Goal: Register for event/course

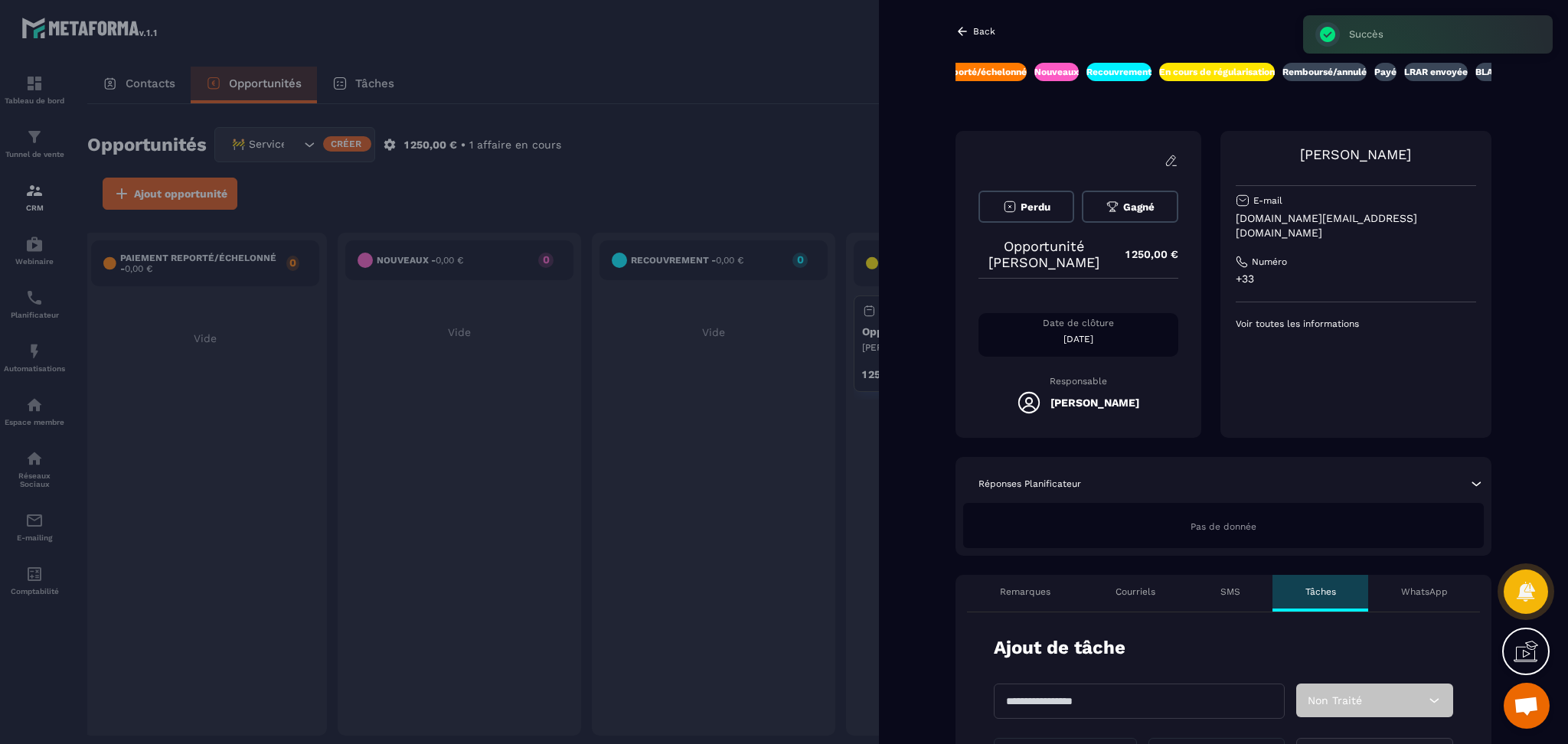
scroll to position [0, 446]
click at [43, 316] on div at bounding box center [784, 372] width 1568 height 744
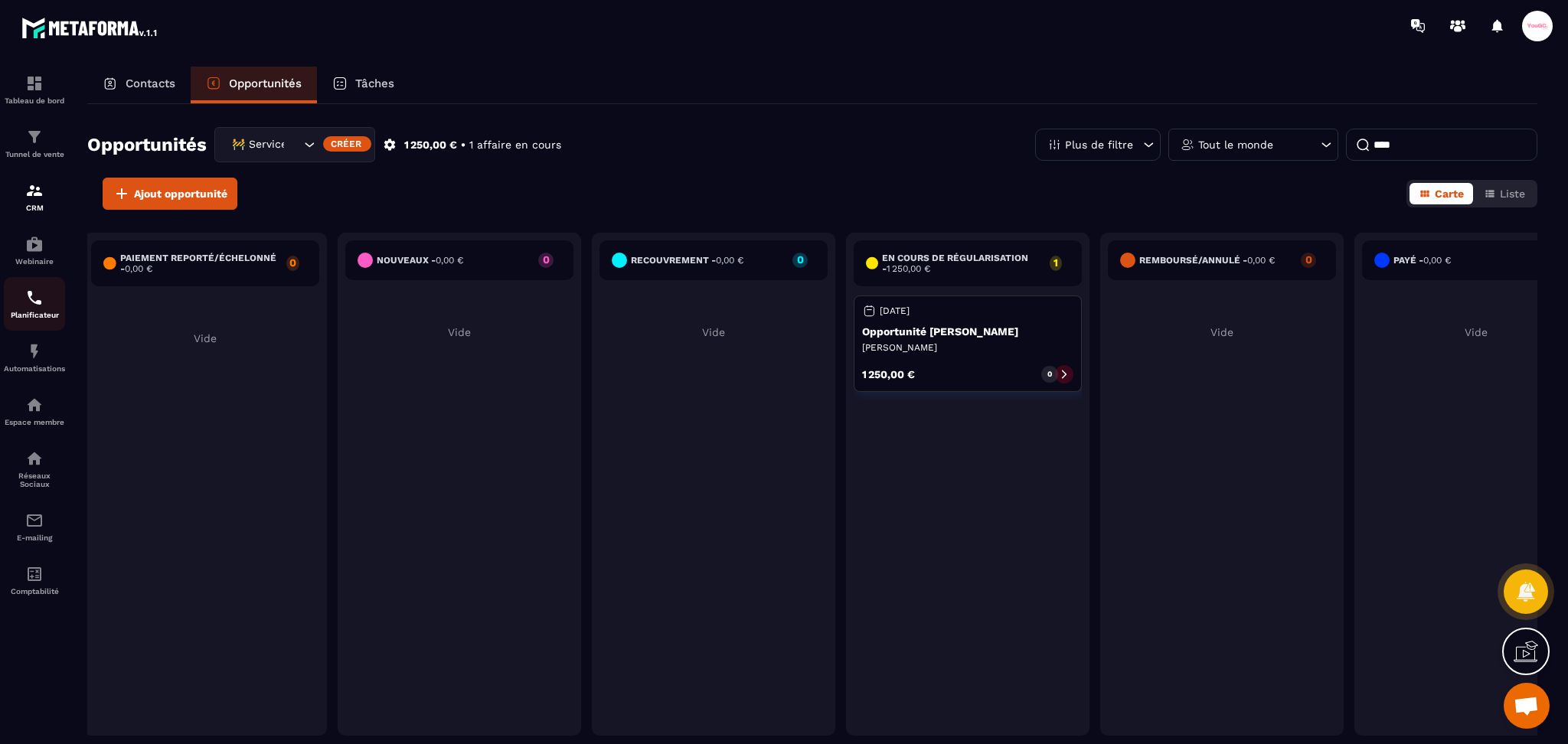
click at [27, 307] on img at bounding box center [34, 298] width 18 height 18
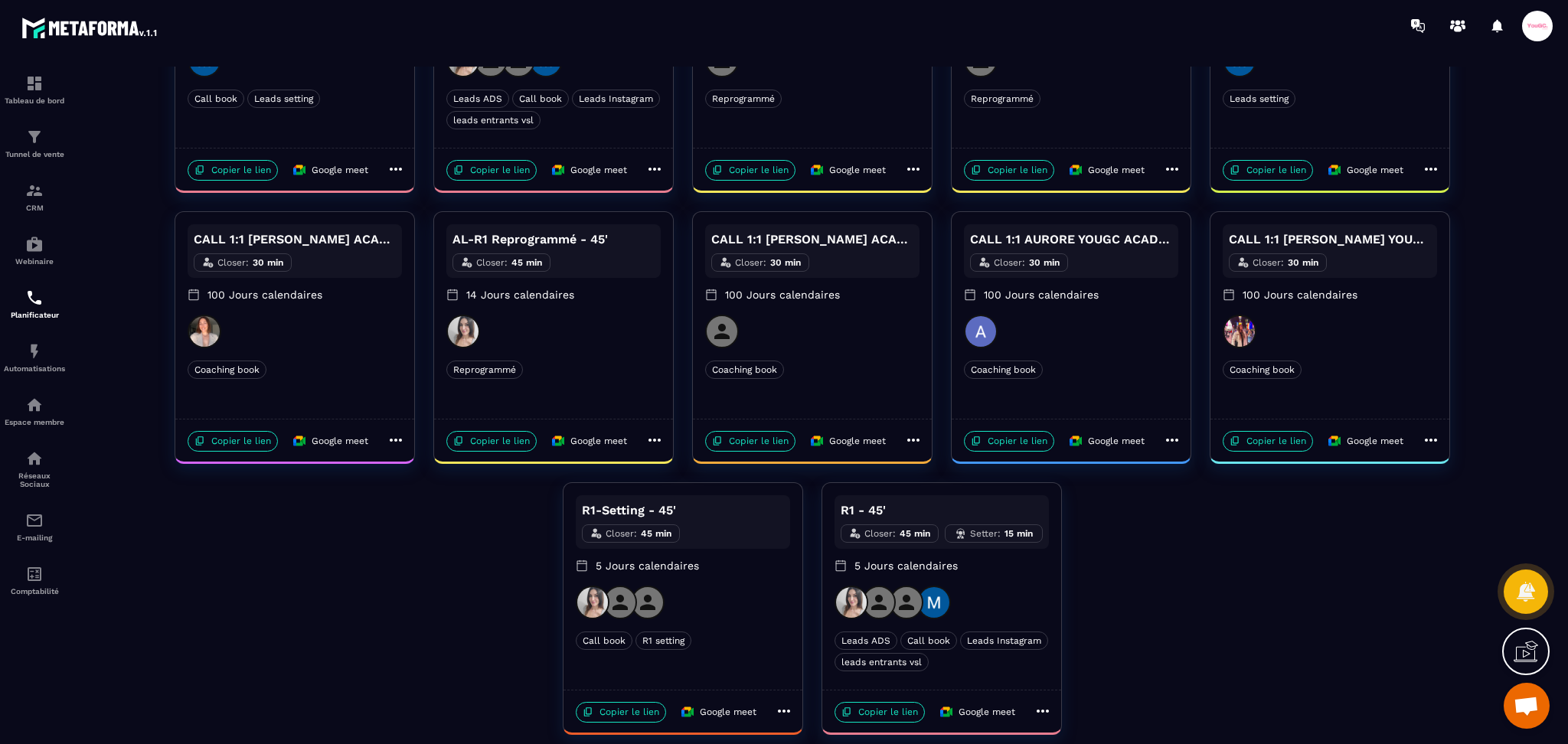
scroll to position [230, 0]
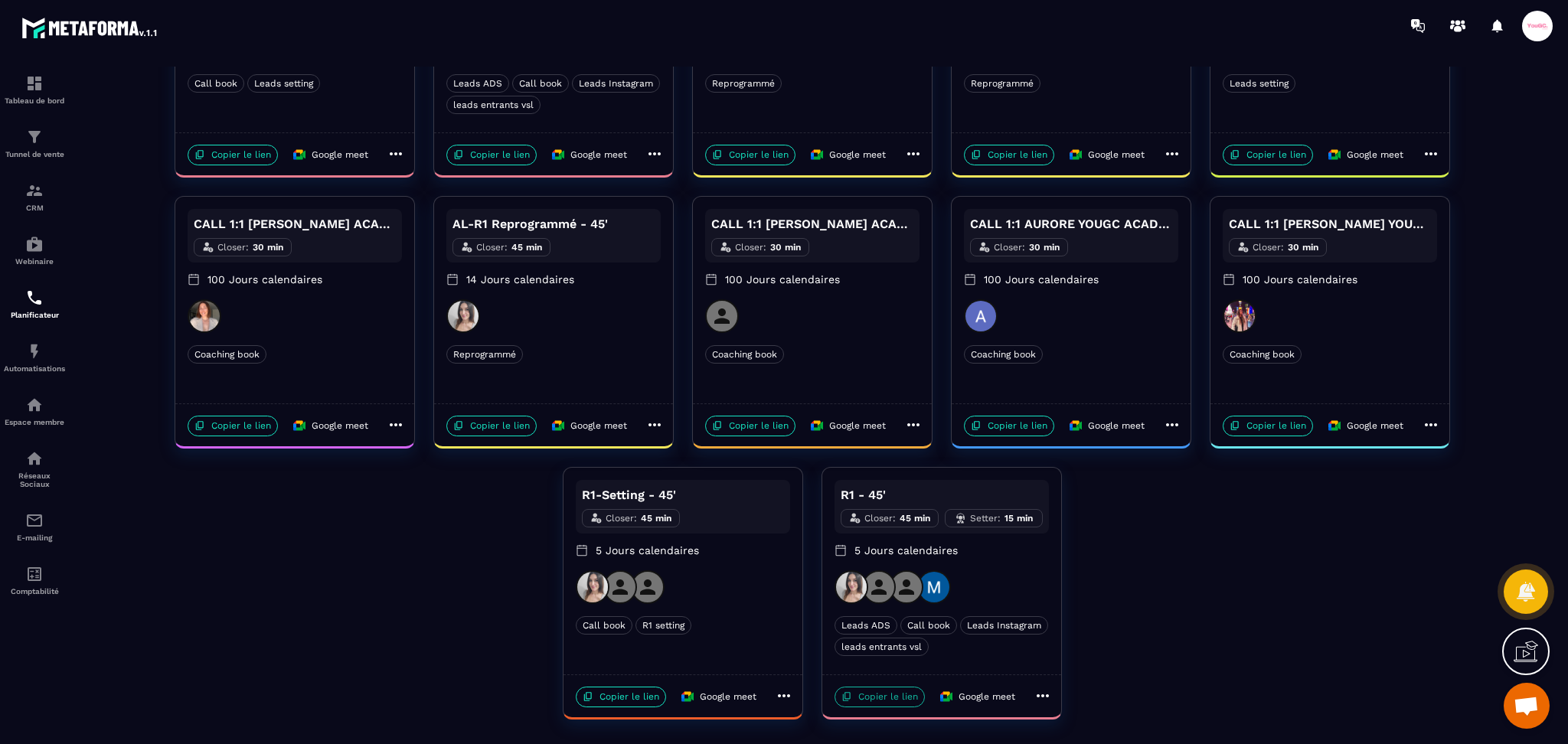
click at [879, 703] on p "Copier le lien" at bounding box center [880, 697] width 91 height 21
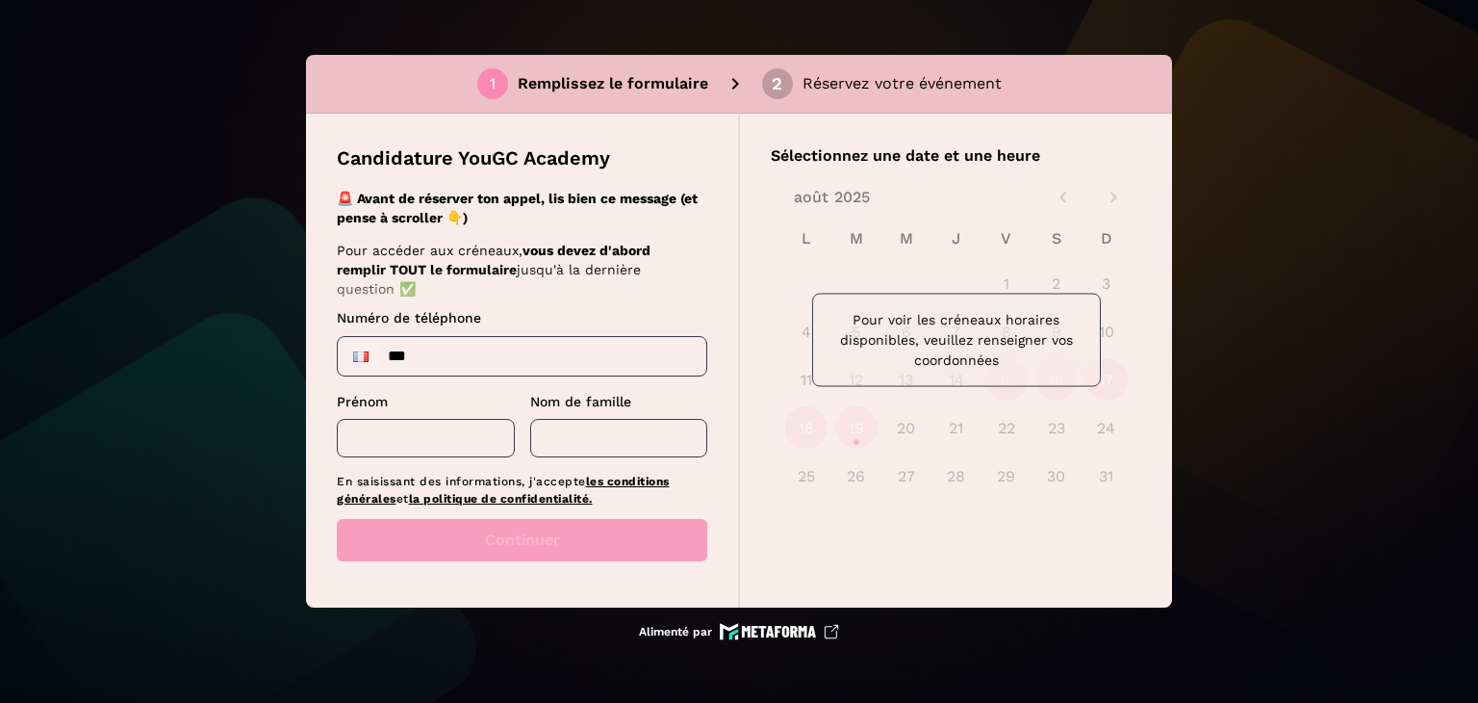
drag, startPoint x: 535, startPoint y: 375, endPoint x: 527, endPoint y: 359, distance: 18.1
click at [535, 375] on div "Numéro de téléphone *** Prénom ​ Nom de famille ​" at bounding box center [522, 382] width 371 height 148
click at [520, 348] on input "***" at bounding box center [522, 356] width 369 height 38
type input "**********"
click at [427, 445] on input "text" at bounding box center [426, 438] width 178 height 38
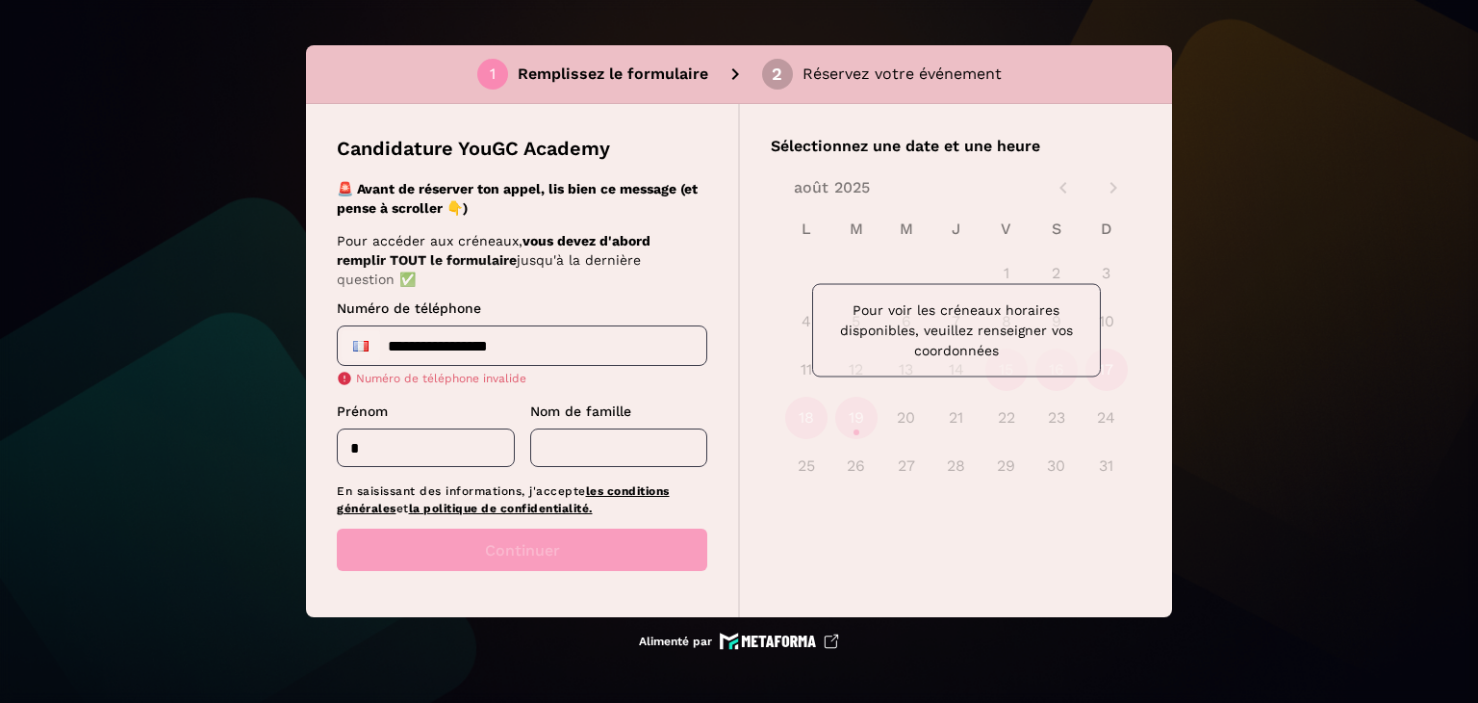
type input "*"
click at [581, 438] on input "text" at bounding box center [619, 447] width 178 height 38
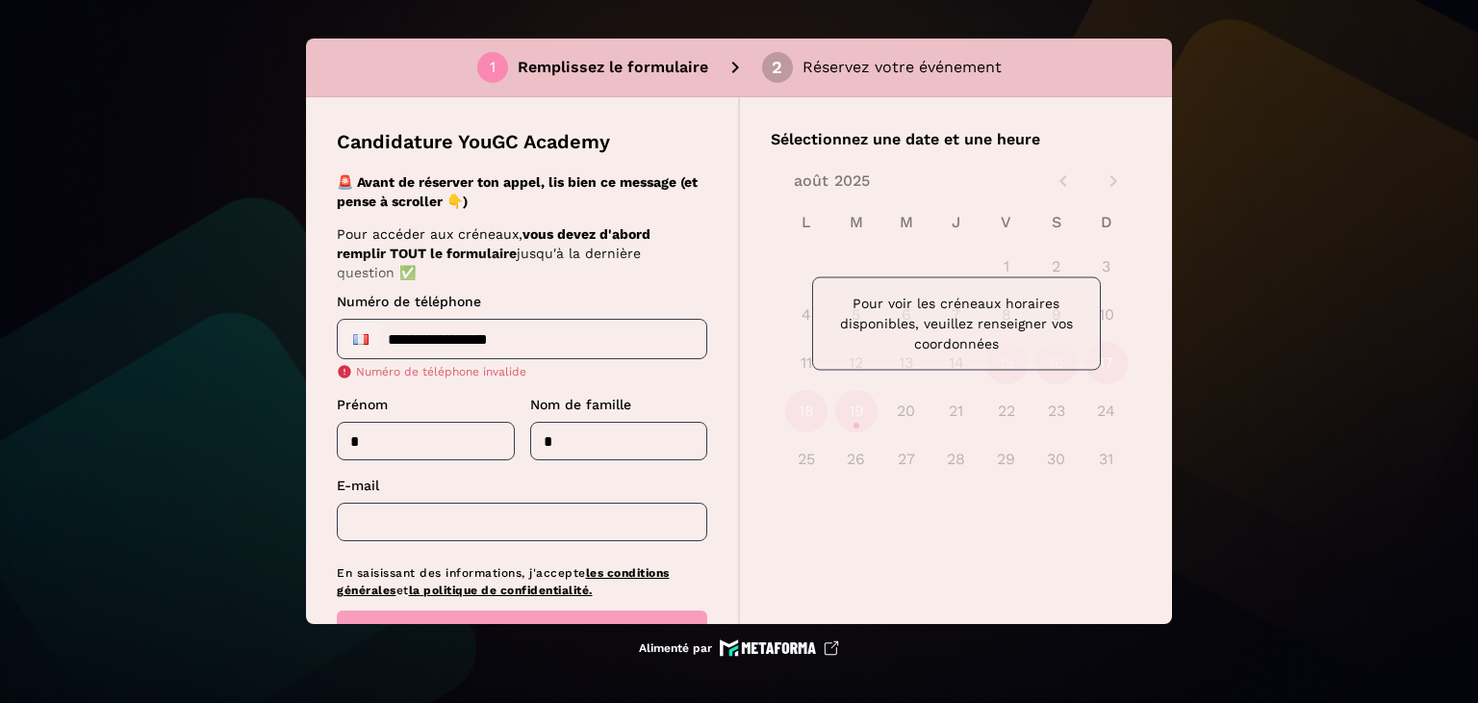
type input "*"
click at [411, 532] on input "text" at bounding box center [522, 521] width 371 height 38
type input "*"
click at [570, 345] on input "**********" at bounding box center [522, 339] width 369 height 38
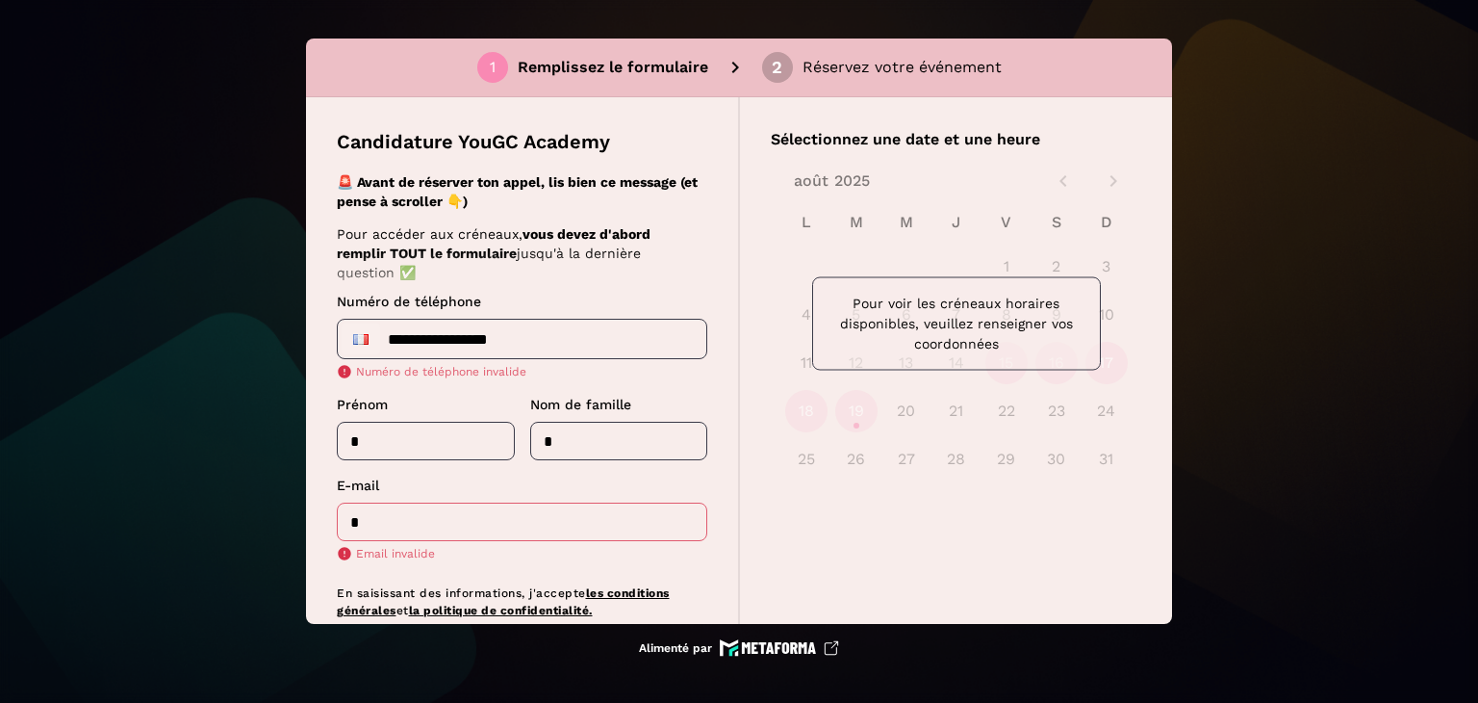
drag, startPoint x: 542, startPoint y: 336, endPoint x: 416, endPoint y: 340, distance: 126.1
click at [416, 340] on input "**********" at bounding box center [522, 339] width 369 height 38
type input "**********"
click at [435, 539] on div "* ​ Email invalide" at bounding box center [522, 531] width 371 height 59
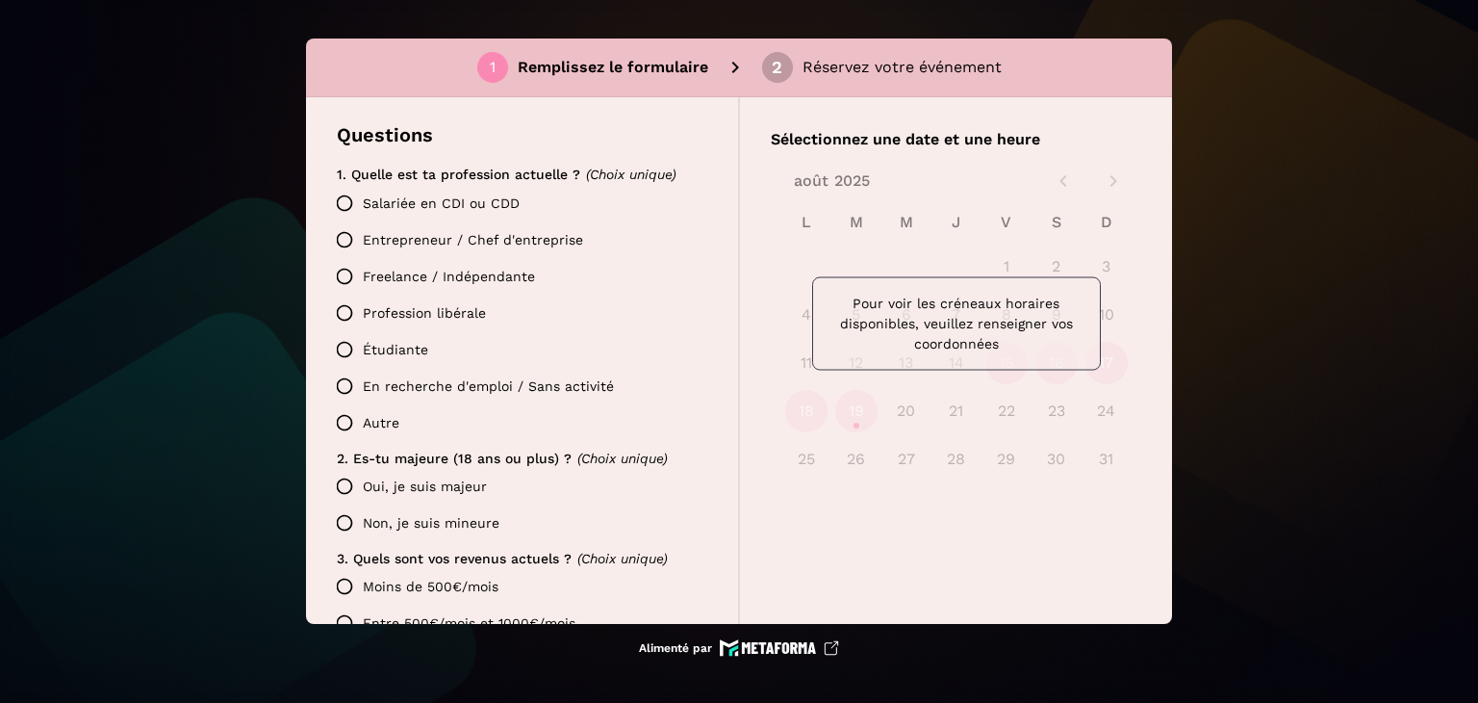
scroll to position [447, 0]
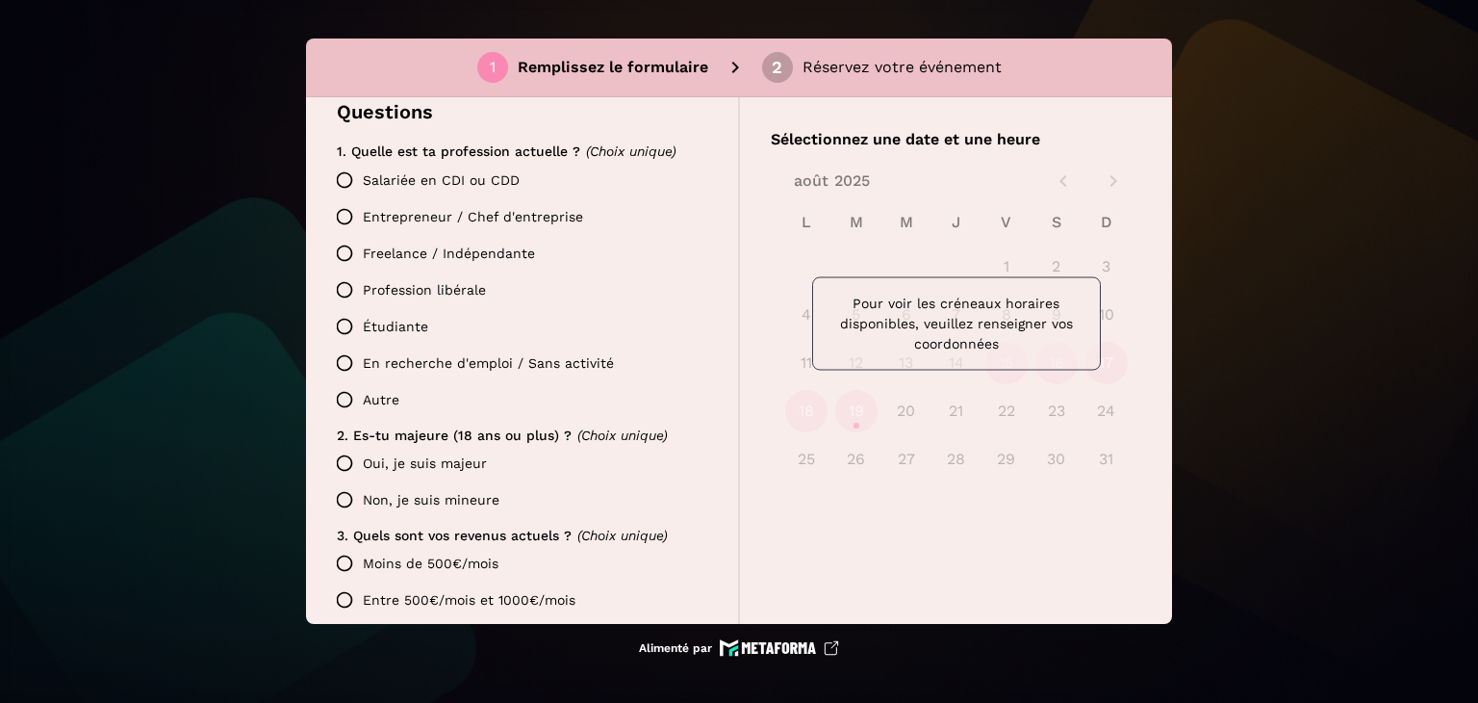
type input "*******"
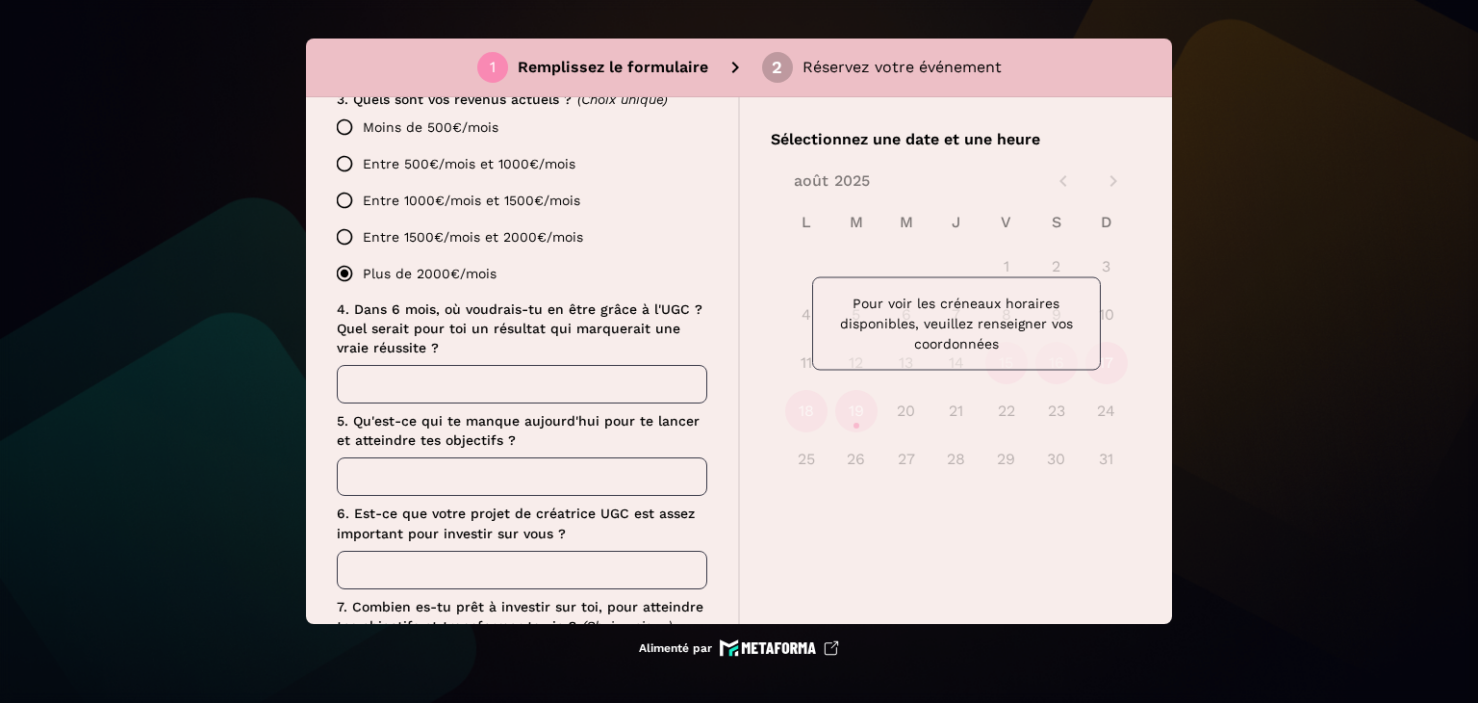
scroll to position [928, 0]
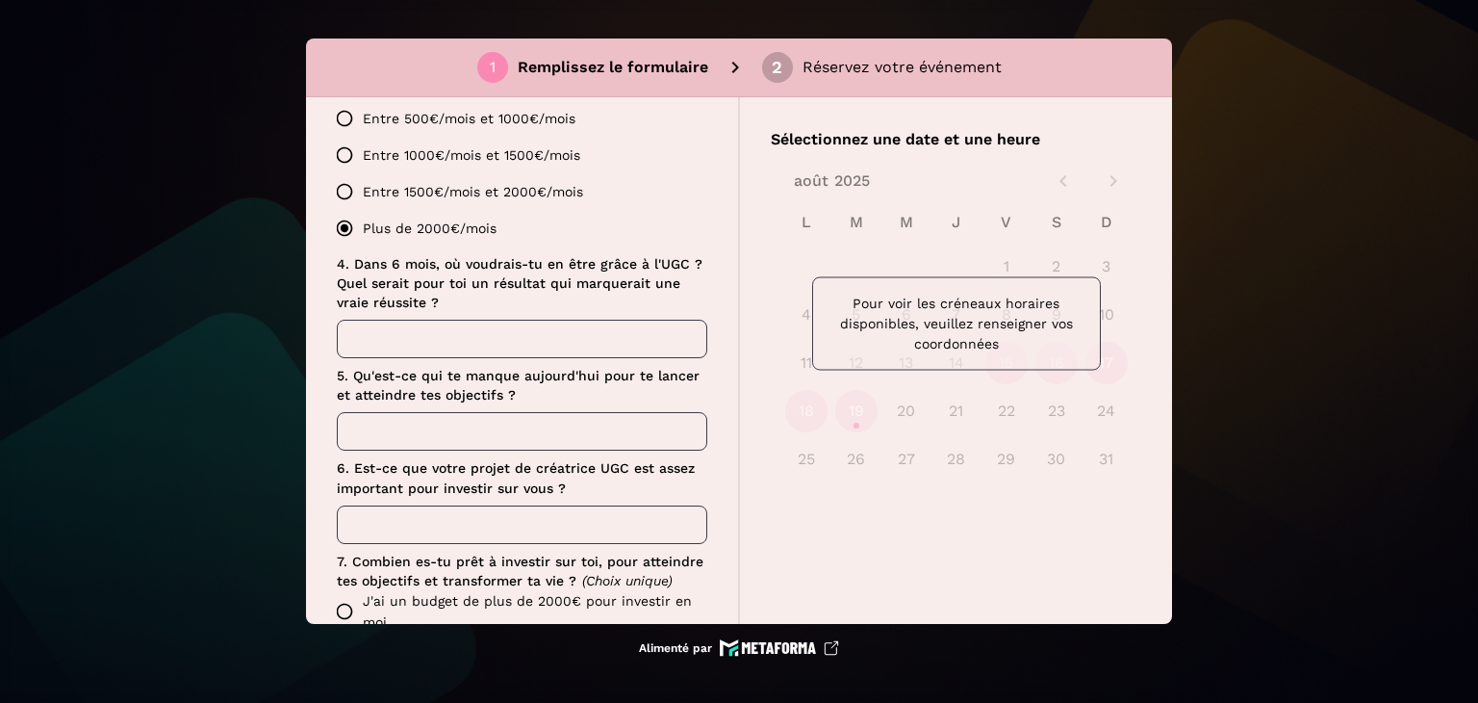
drag, startPoint x: 375, startPoint y: 344, endPoint x: 400, endPoint y: 355, distance: 27.6
click at [375, 344] on input "text" at bounding box center [522, 339] width 371 height 38
type input "*"
drag, startPoint x: 387, startPoint y: 421, endPoint x: 499, endPoint y: 439, distance: 114.1
click at [387, 421] on input "text" at bounding box center [522, 431] width 371 height 38
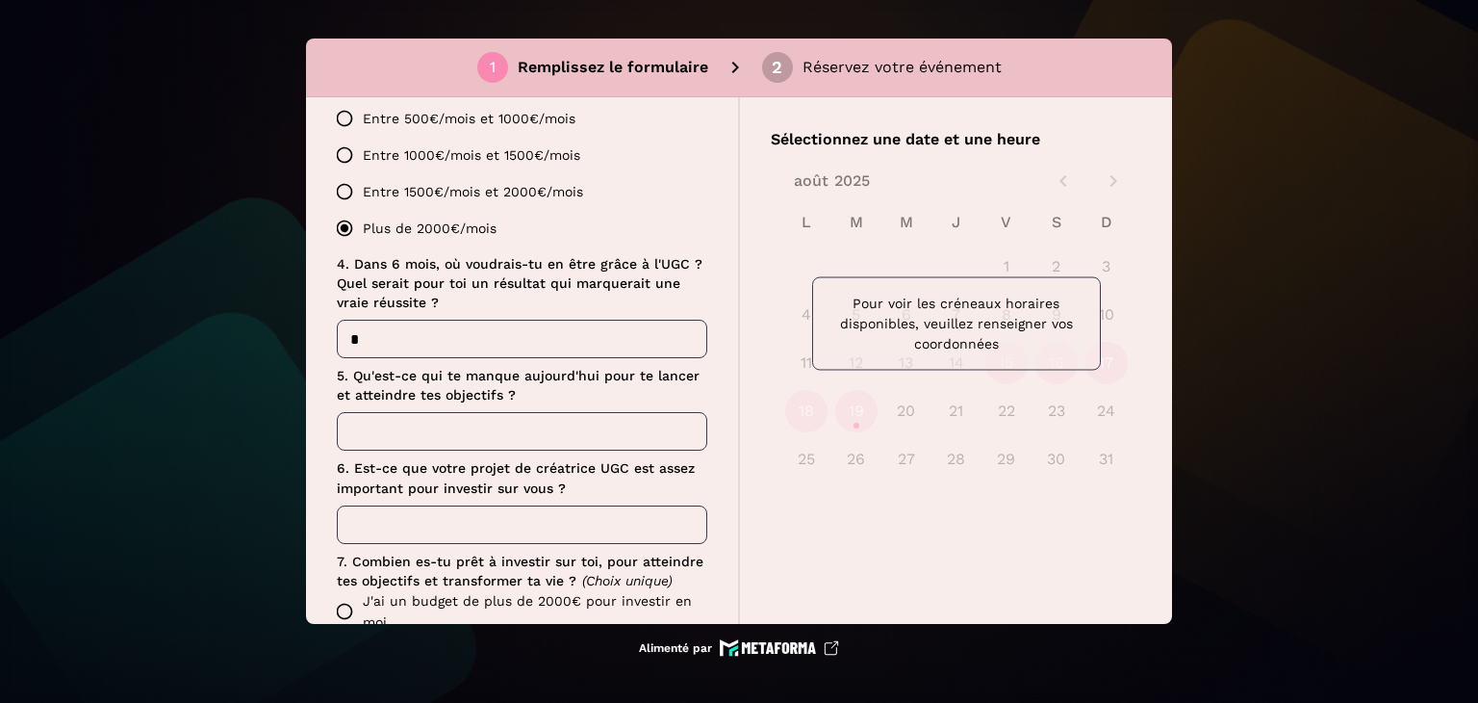
type input "*"
drag, startPoint x: 370, startPoint y: 522, endPoint x: 403, endPoint y: 513, distance: 34.8
click at [370, 522] on input "text" at bounding box center [522, 524] width 371 height 38
type input "*"
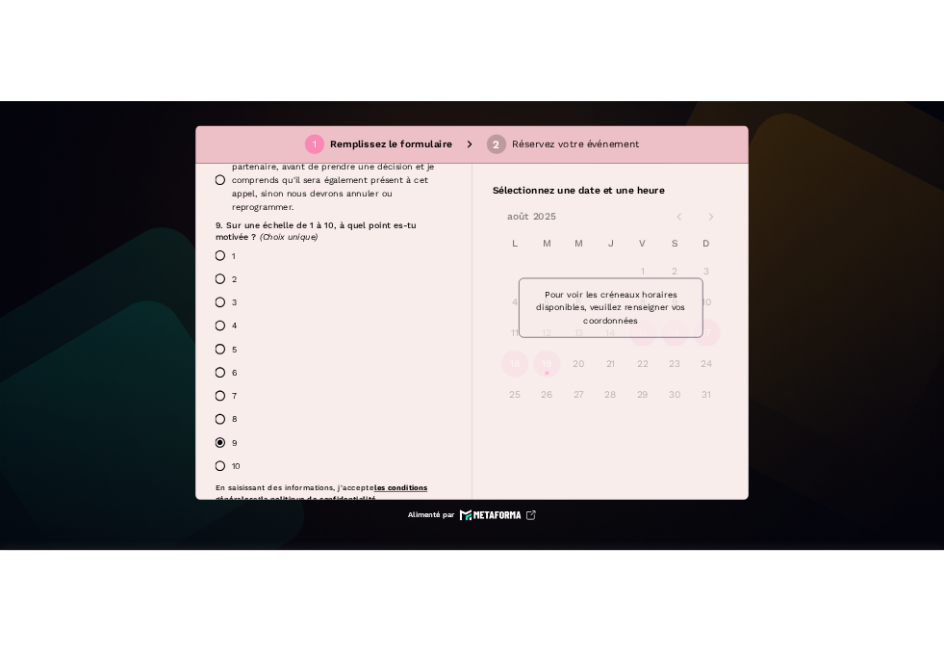
scroll to position [1864, 0]
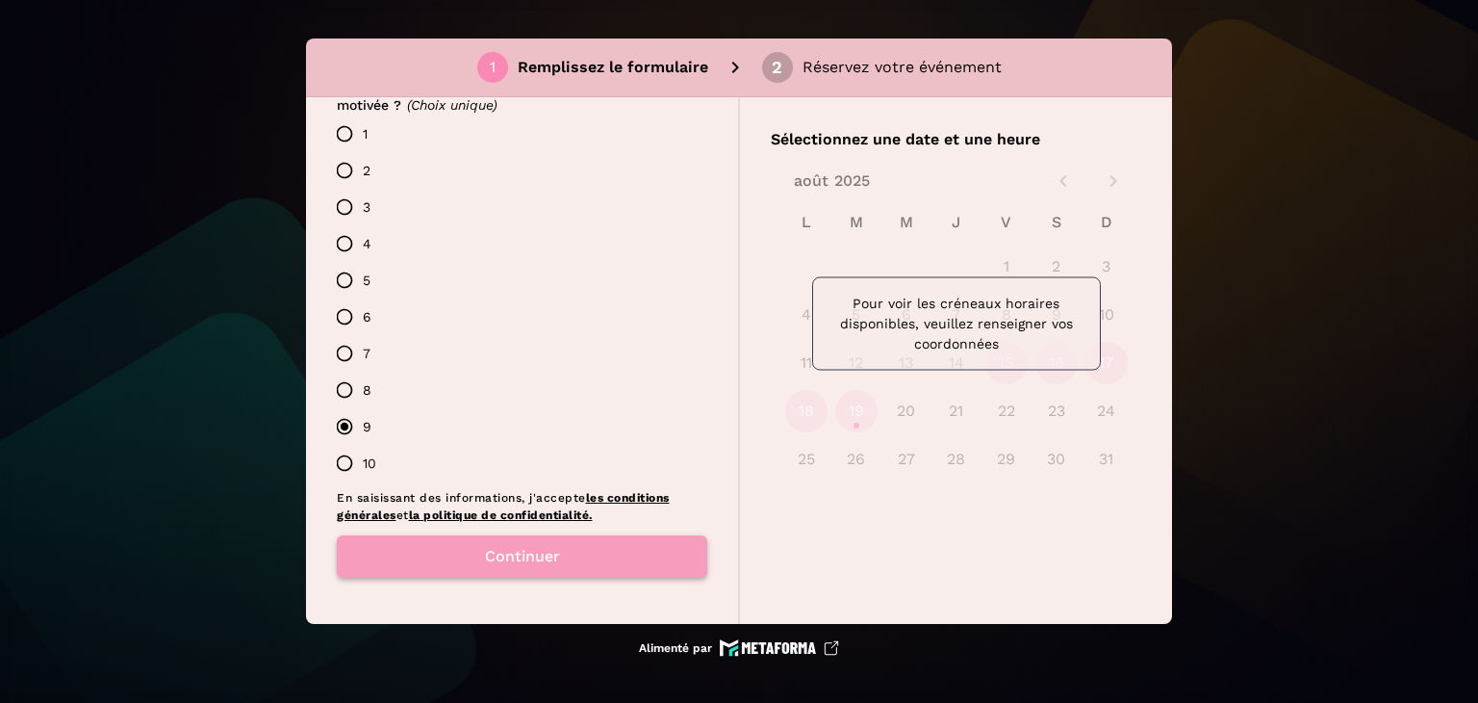
click at [557, 540] on button "Continuer" at bounding box center [522, 556] width 371 height 42
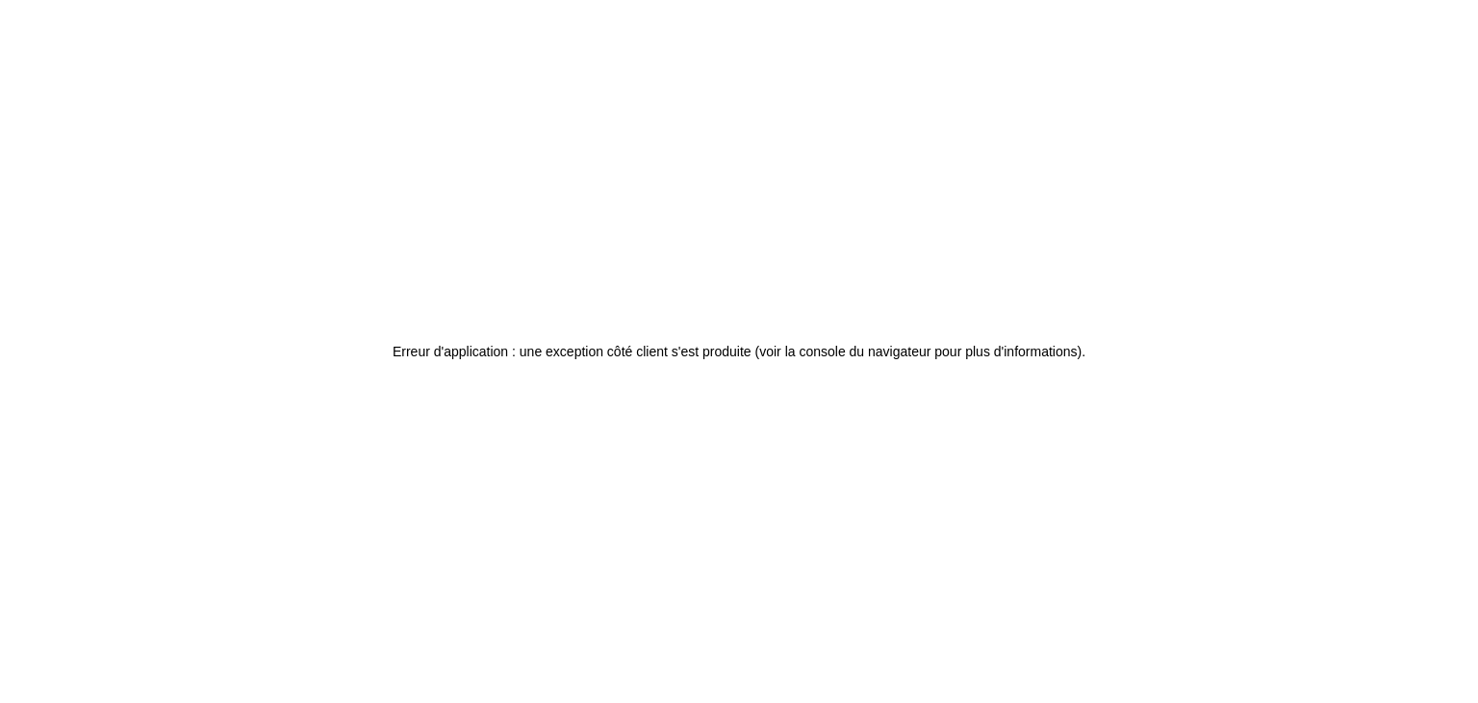
drag, startPoint x: 1237, startPoint y: 1, endPoint x: 1059, endPoint y: 82, distance: 195.5
click at [1059, 82] on div "Erreur d'application : une exception côté client s'est produite (voir la consol…" at bounding box center [739, 351] width 1478 height 703
click at [1310, 62] on div "Erreur d'application : une exception côté client s'est produite (voir la consol…" at bounding box center [739, 351] width 1478 height 703
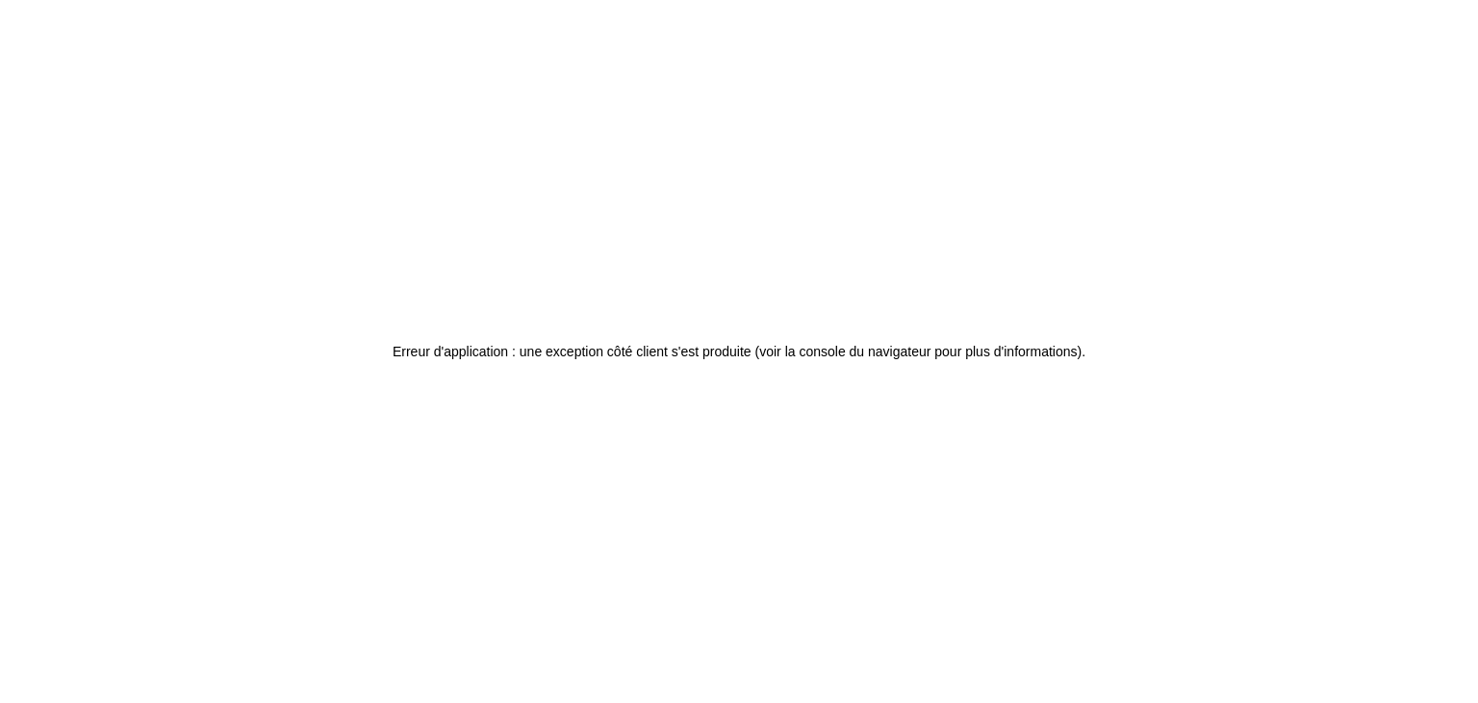
click at [1370, 40] on div "Erreur d'application : une exception côté client s'est produite (voir la consol…" at bounding box center [739, 351] width 1478 height 703
drag, startPoint x: 1375, startPoint y: 36, endPoint x: 1405, endPoint y: 2, distance: 45.0
click at [1375, 35] on div "Erreur d'application : une exception côté client s'est produite (voir la consol…" at bounding box center [739, 351] width 1478 height 703
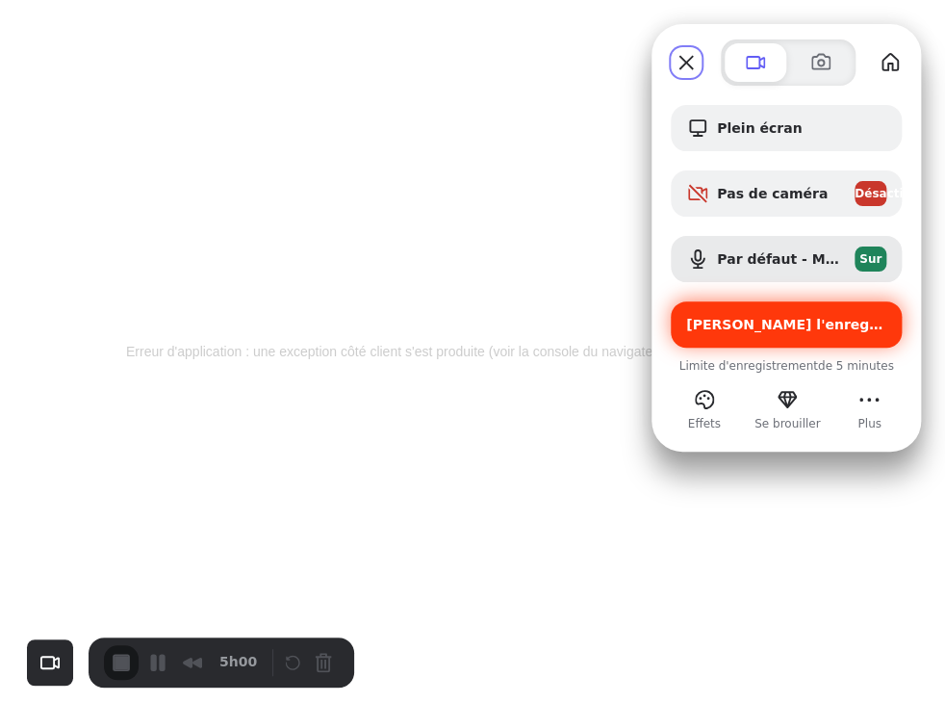
click at [801, 324] on font "[PERSON_NAME] l'enregistrement" at bounding box center [814, 324] width 257 height 15
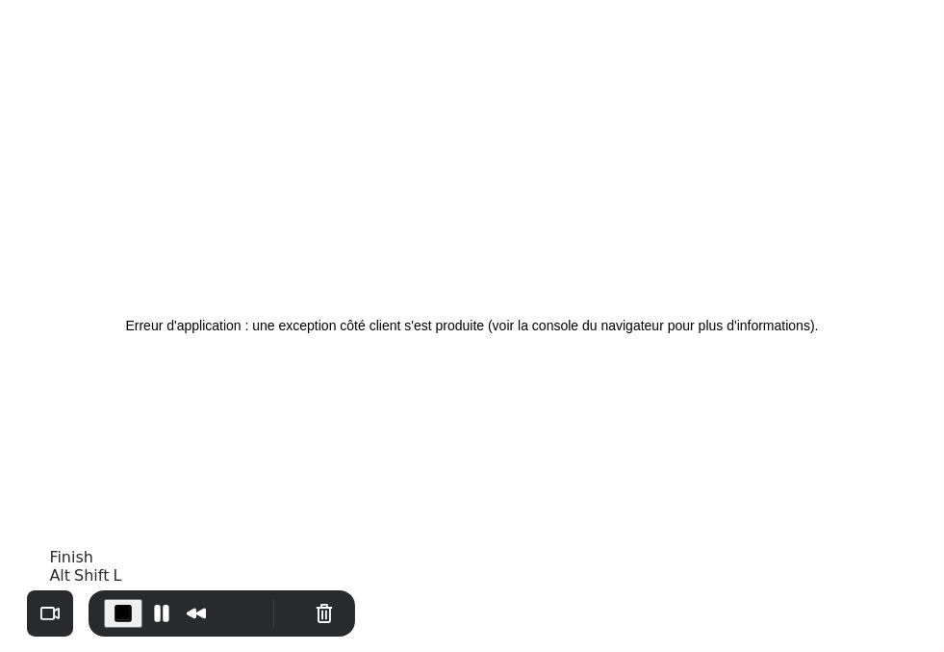
click at [124, 613] on span "End Recording" at bounding box center [123, 613] width 23 height 23
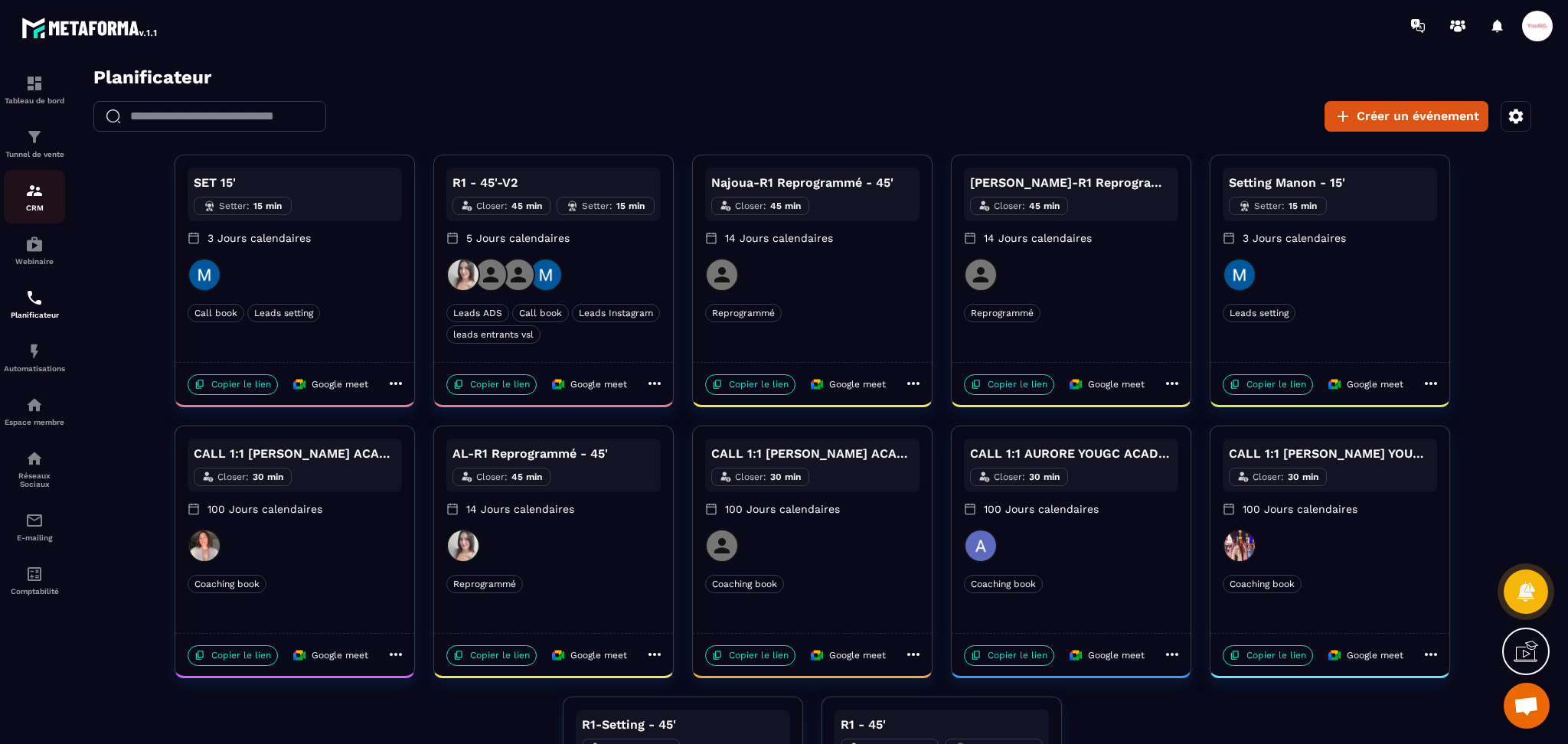
scroll to position [230, 0]
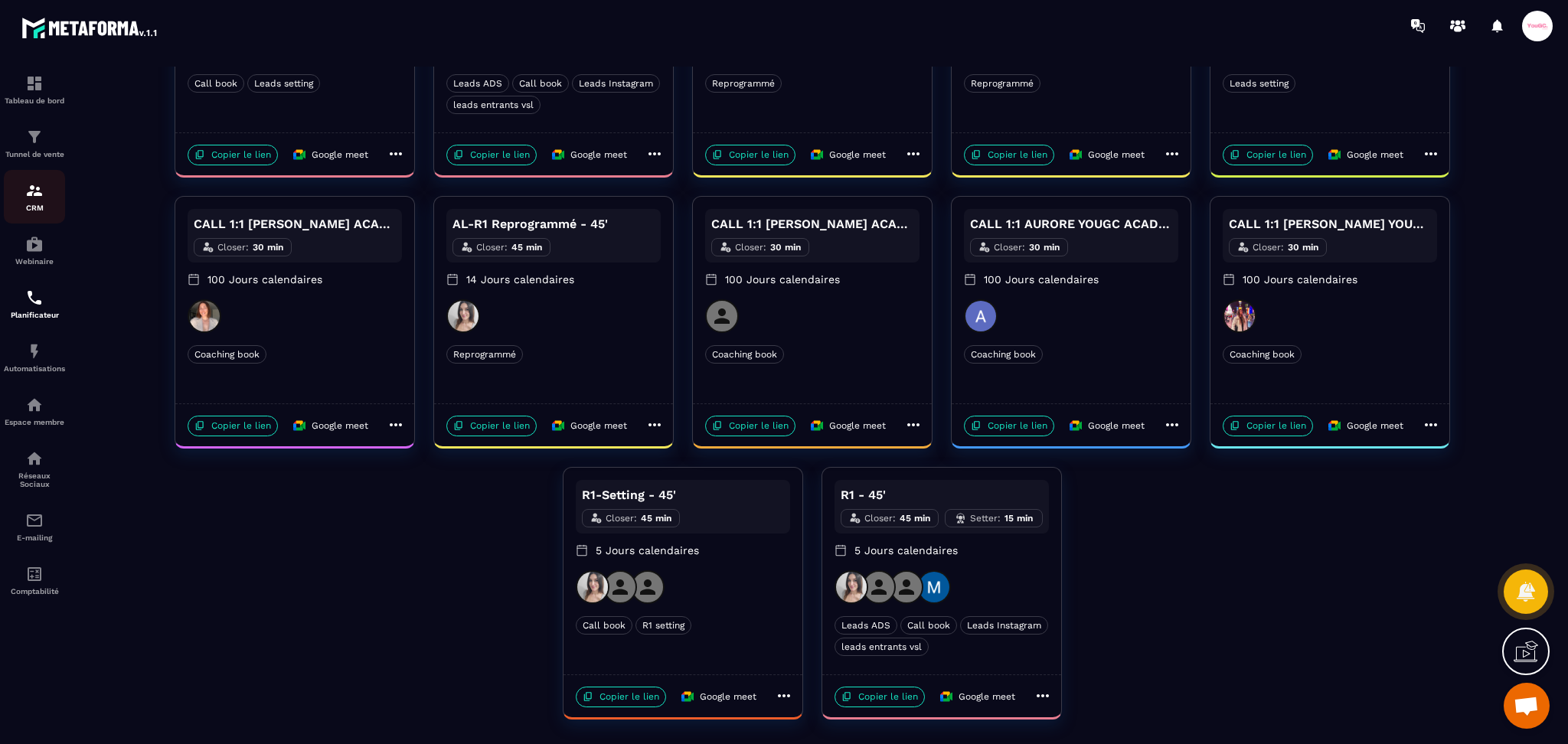
click at [28, 189] on img at bounding box center [34, 190] width 18 height 18
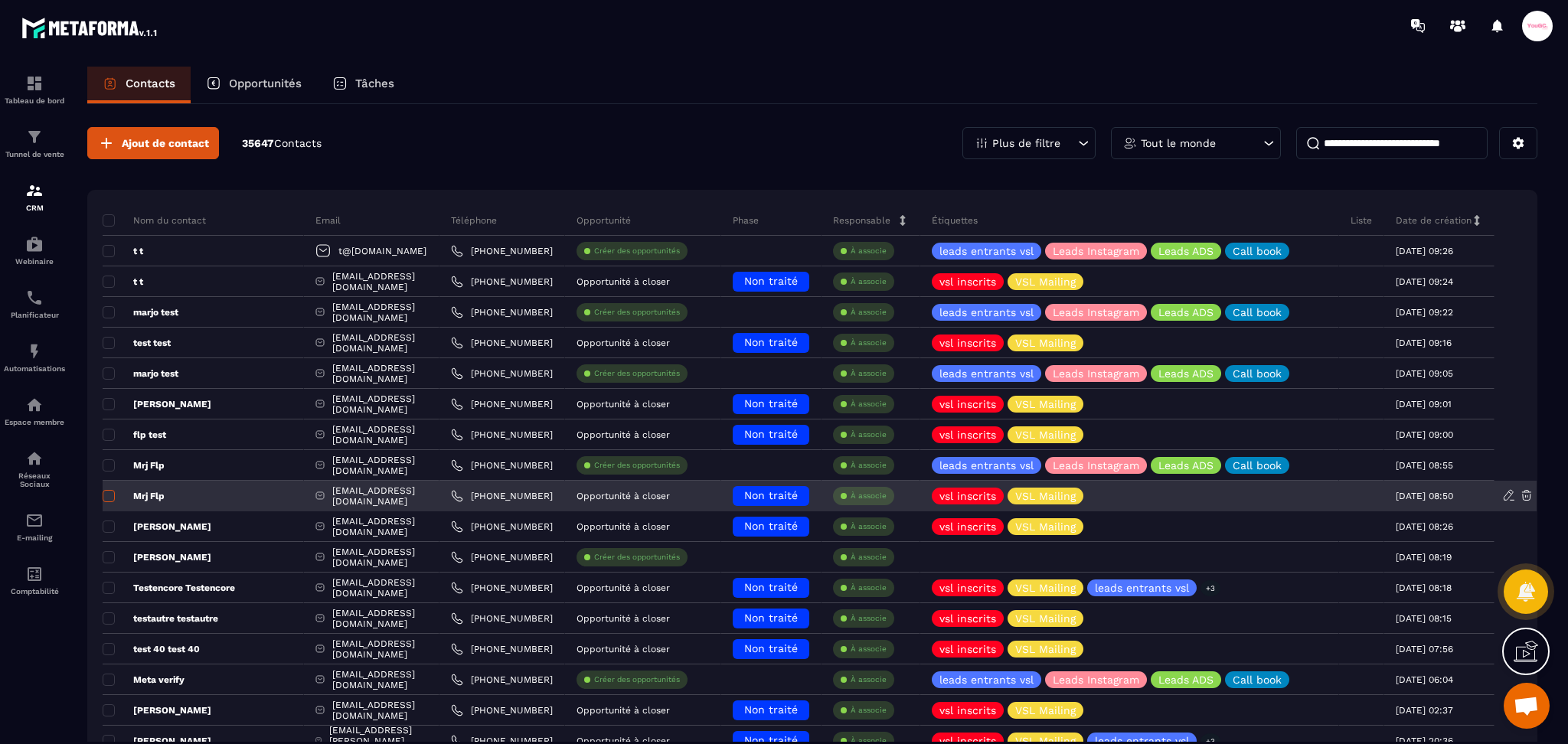
click at [111, 496] on span at bounding box center [108, 496] width 12 height 12
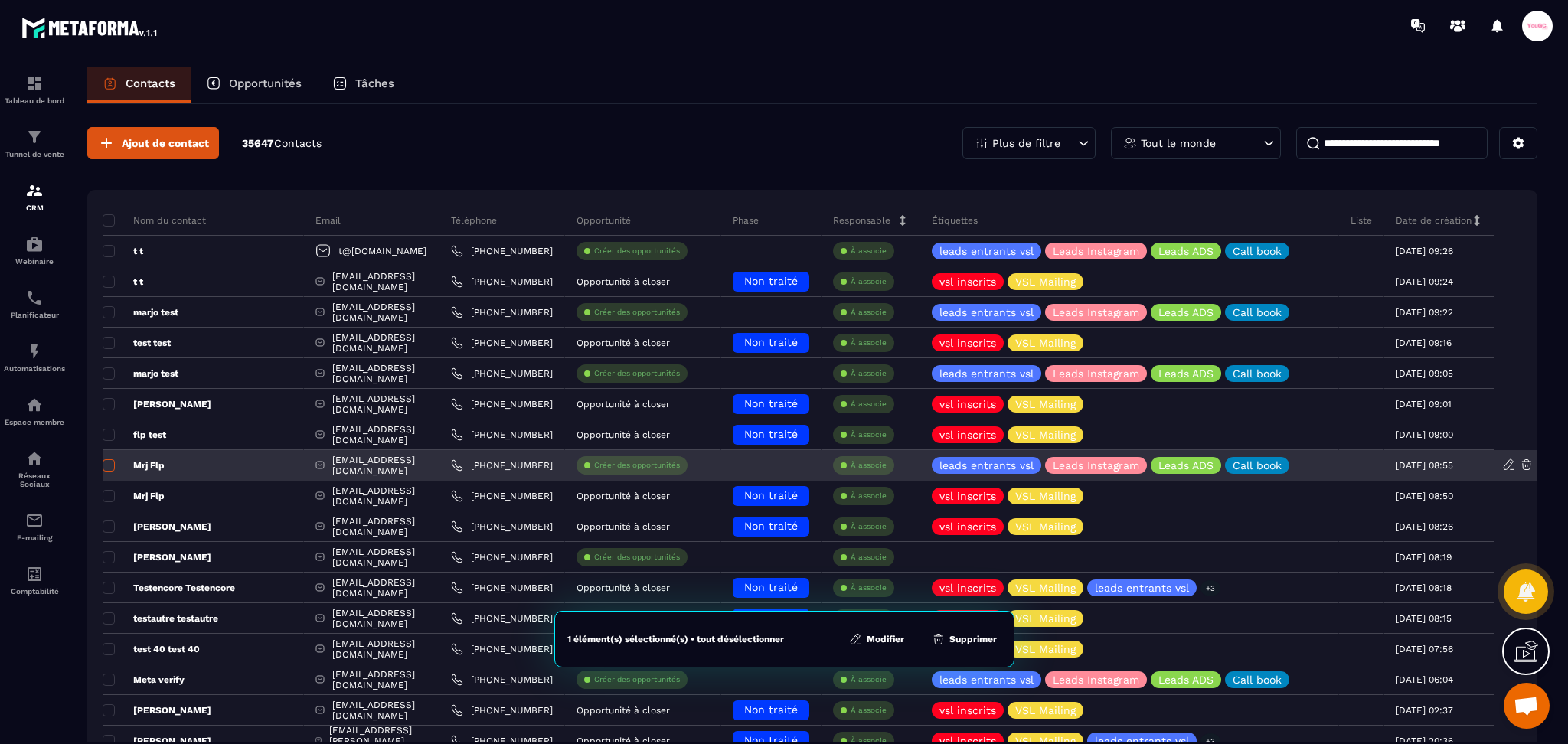
click at [111, 464] on span at bounding box center [108, 465] width 12 height 12
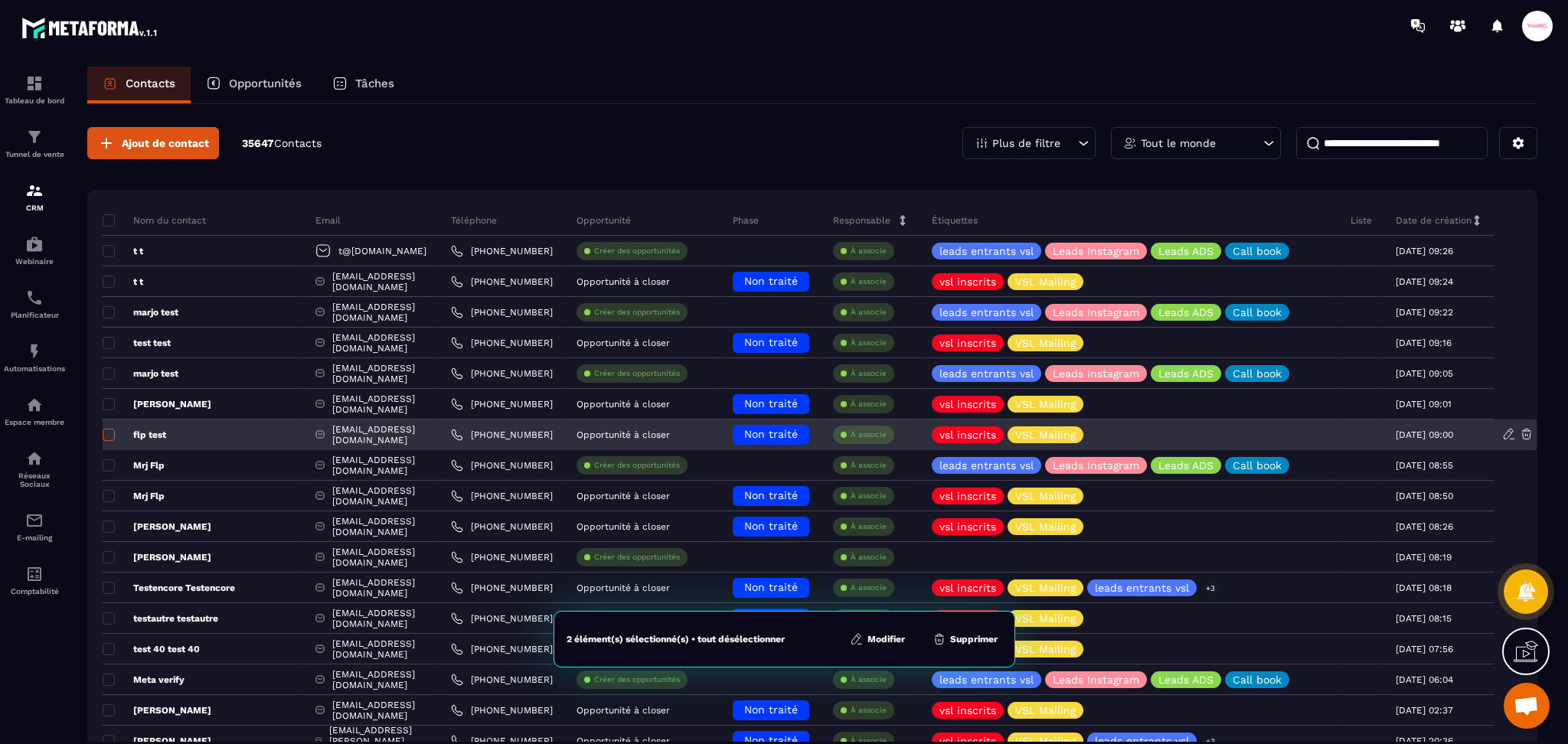
click at [109, 430] on span at bounding box center [108, 434] width 12 height 12
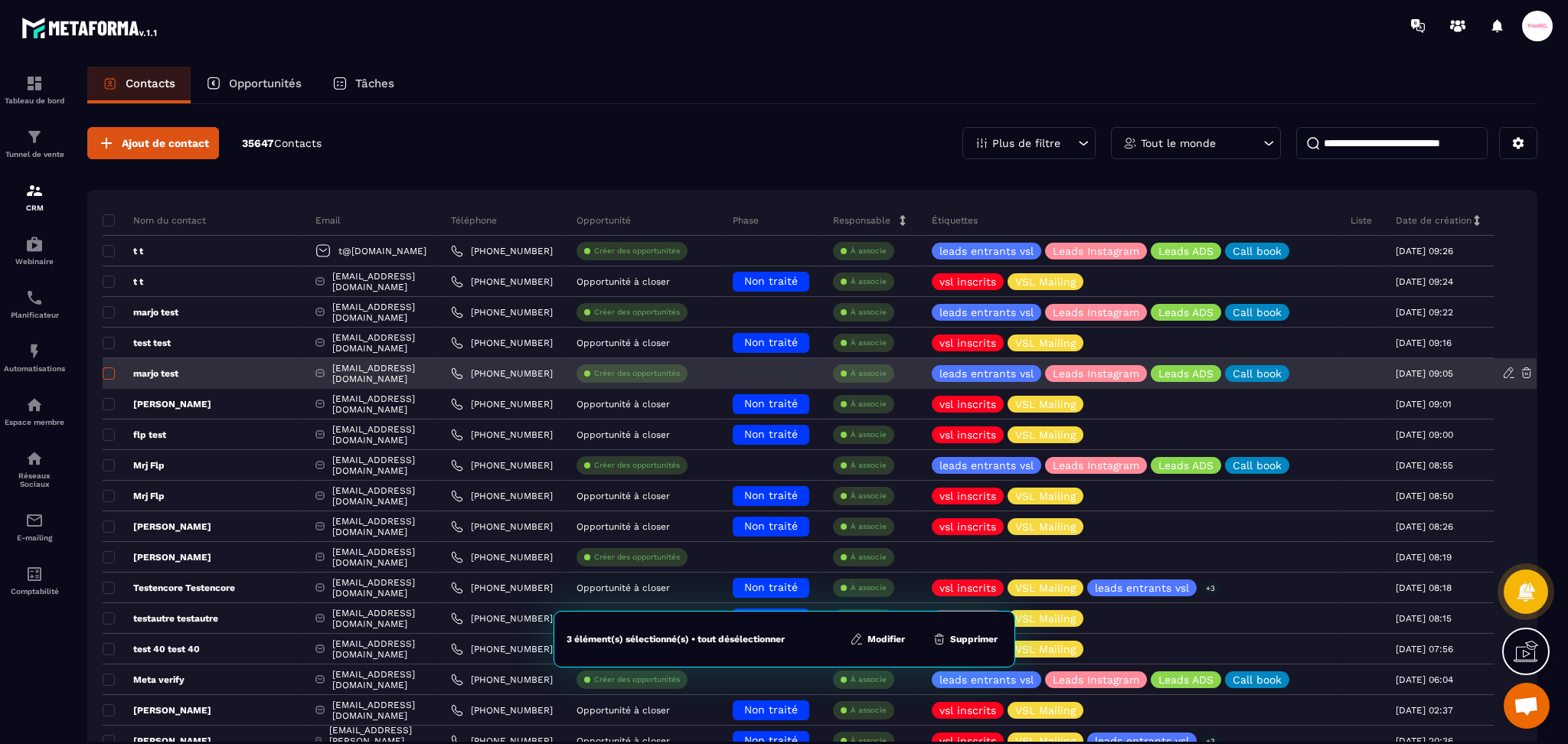
click at [107, 376] on span at bounding box center [108, 373] width 12 height 12
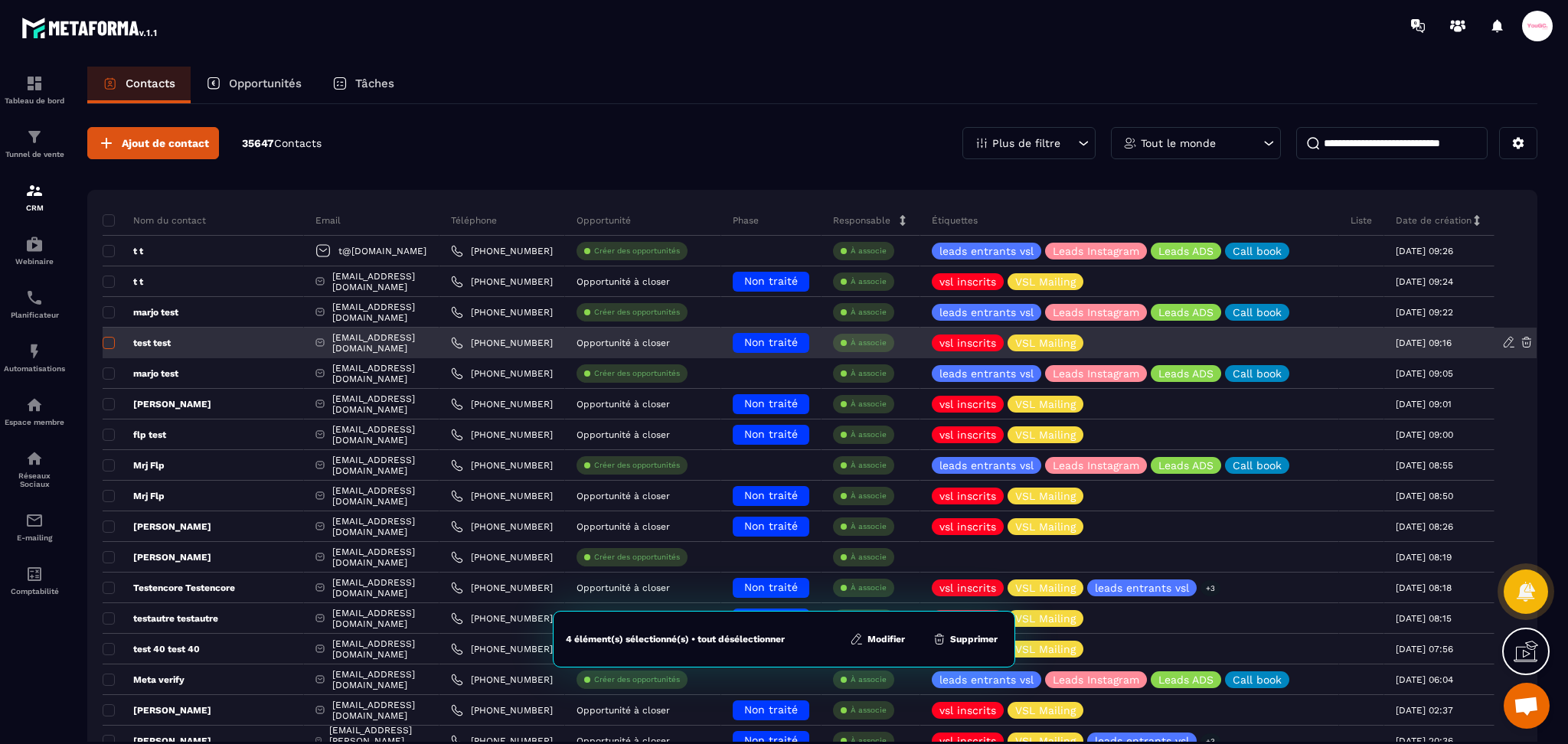
click at [107, 344] on span at bounding box center [108, 342] width 12 height 12
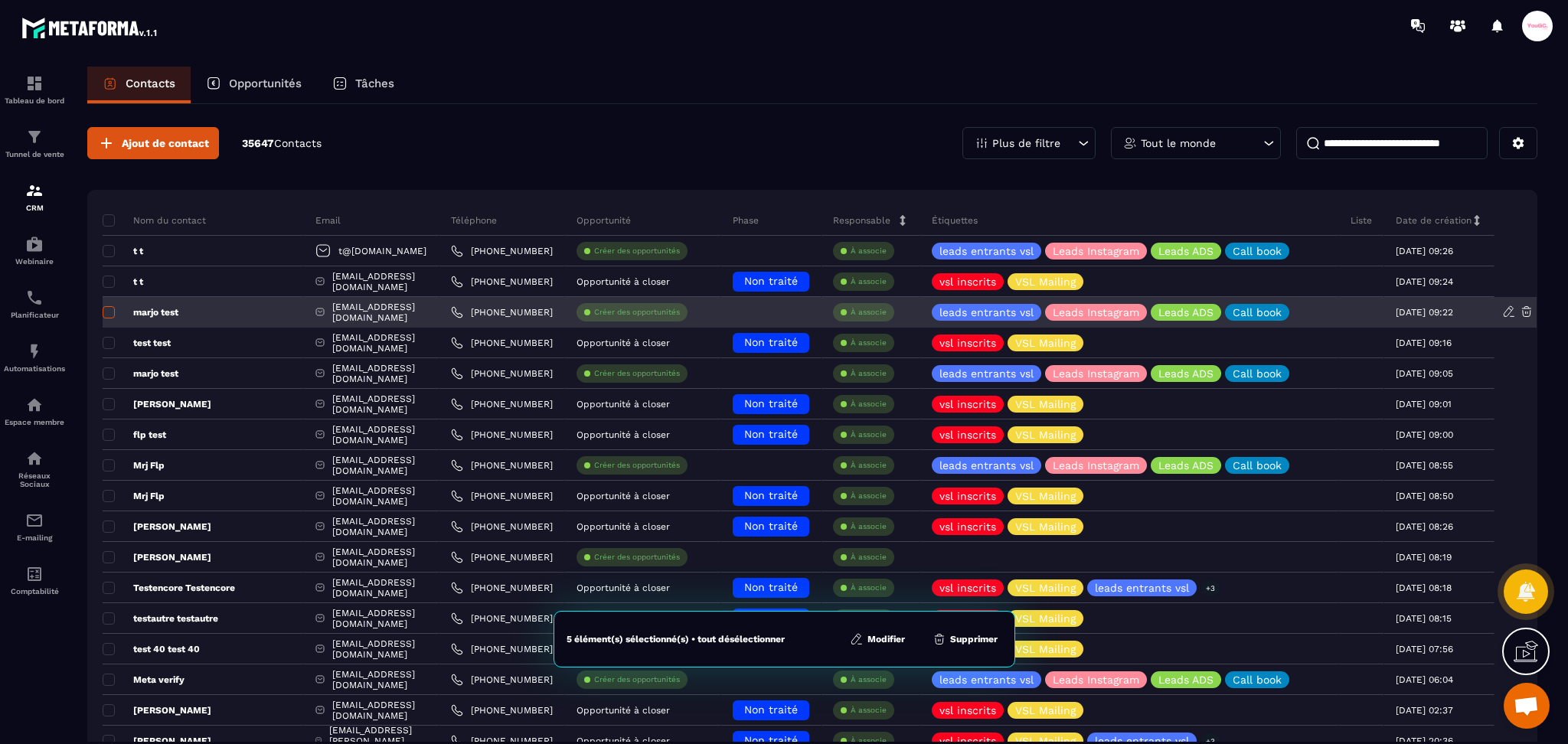
click at [107, 318] on label at bounding box center [107, 317] width 10 height 10
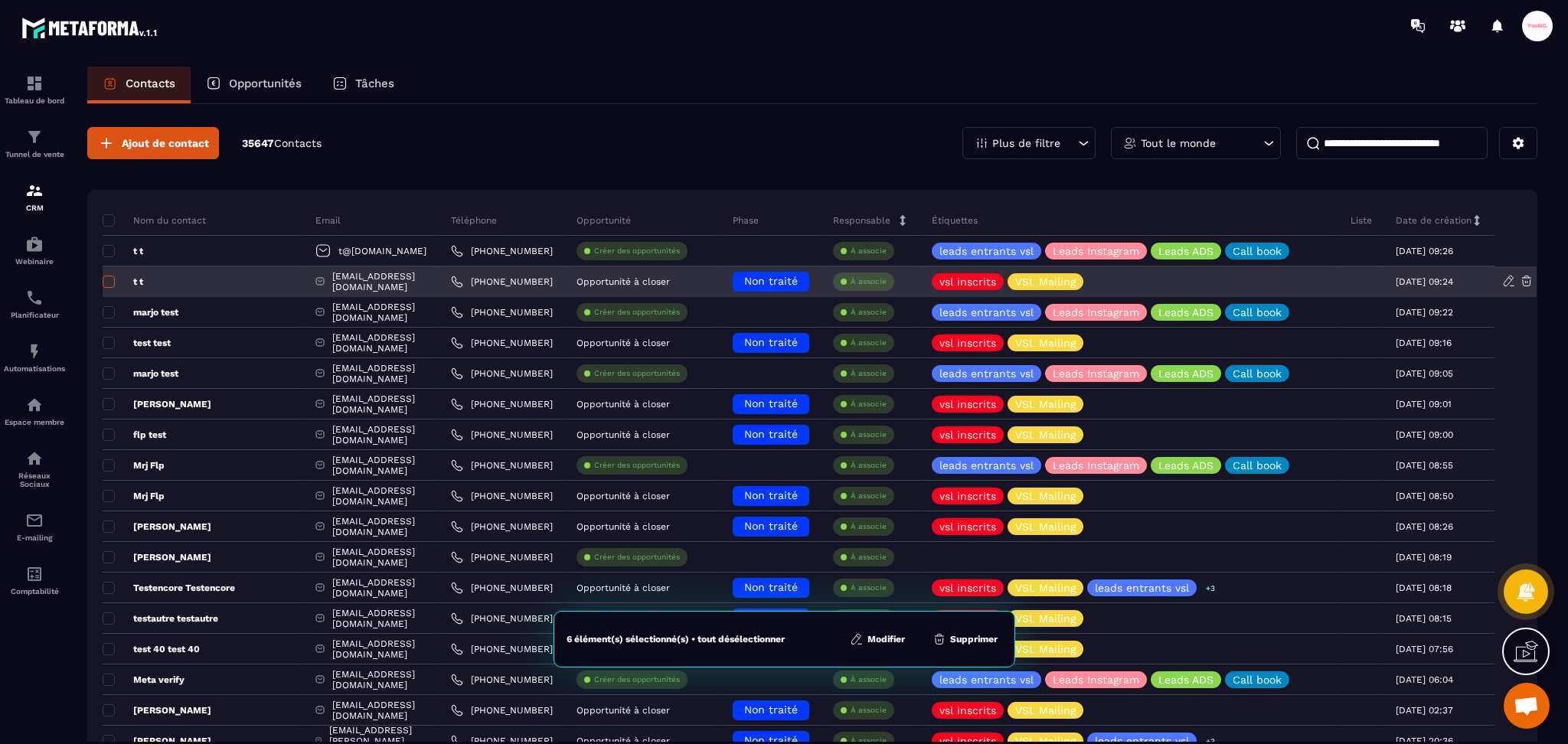
click at [107, 284] on span at bounding box center [108, 281] width 12 height 12
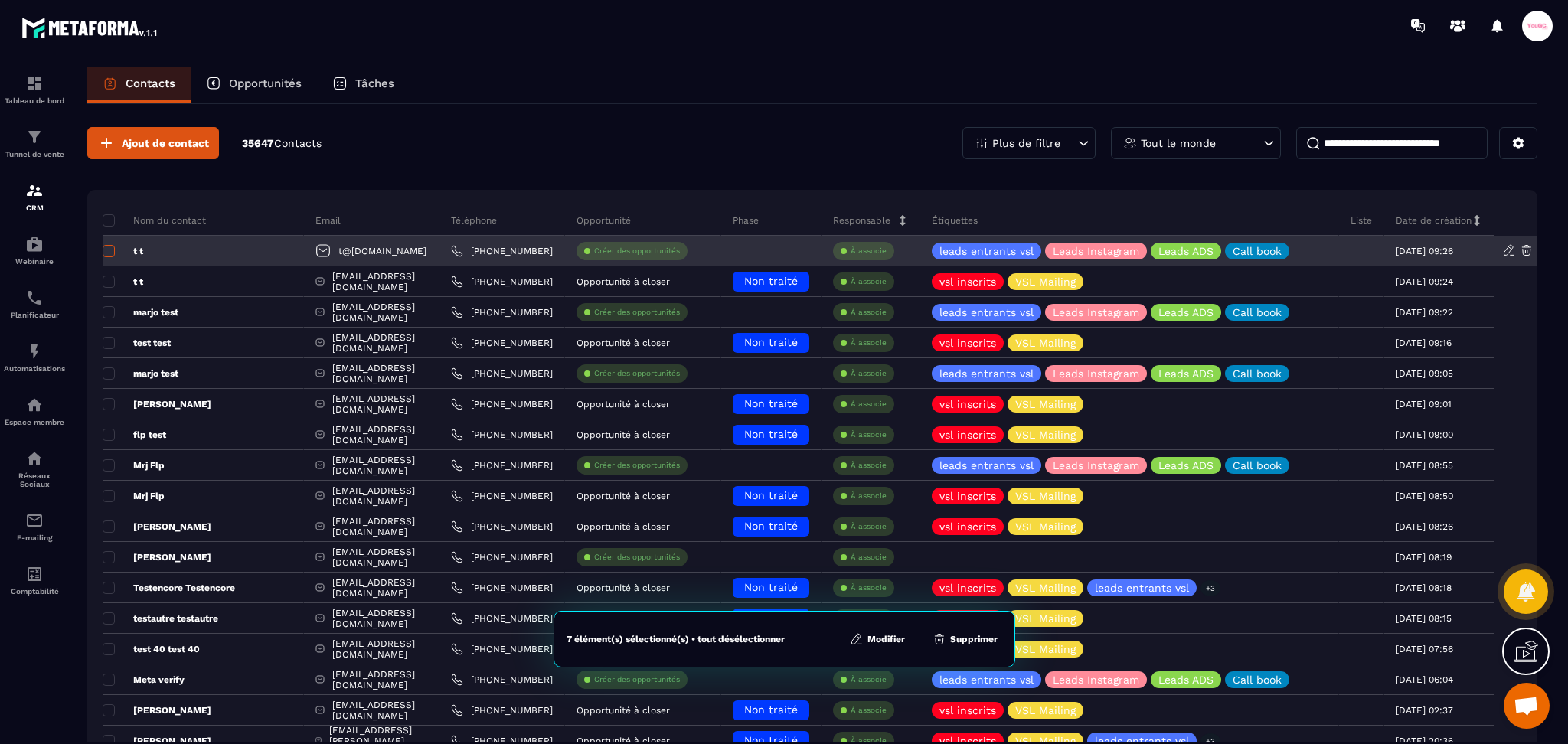
click at [107, 255] on span at bounding box center [108, 251] width 12 height 12
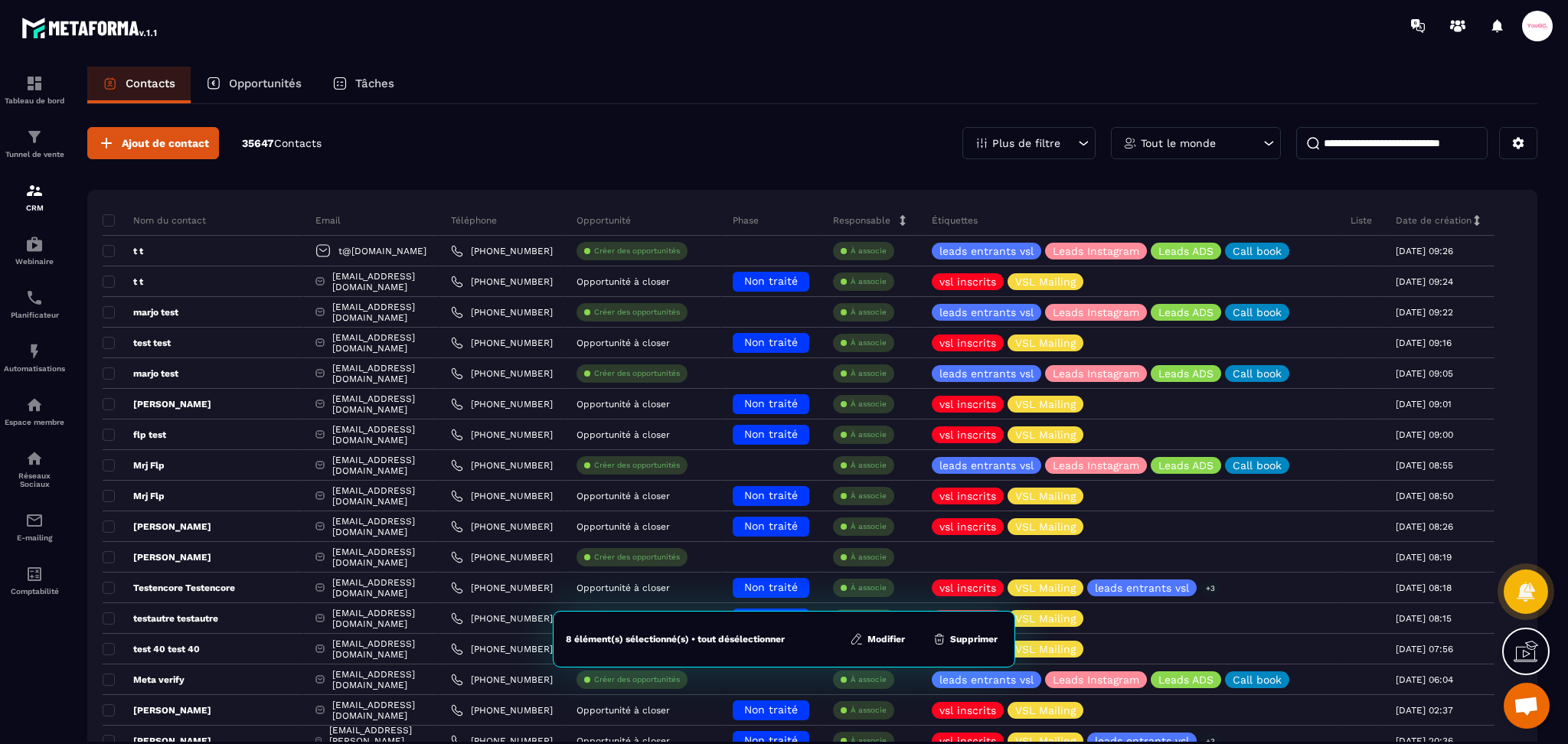
scroll to position [102, 0]
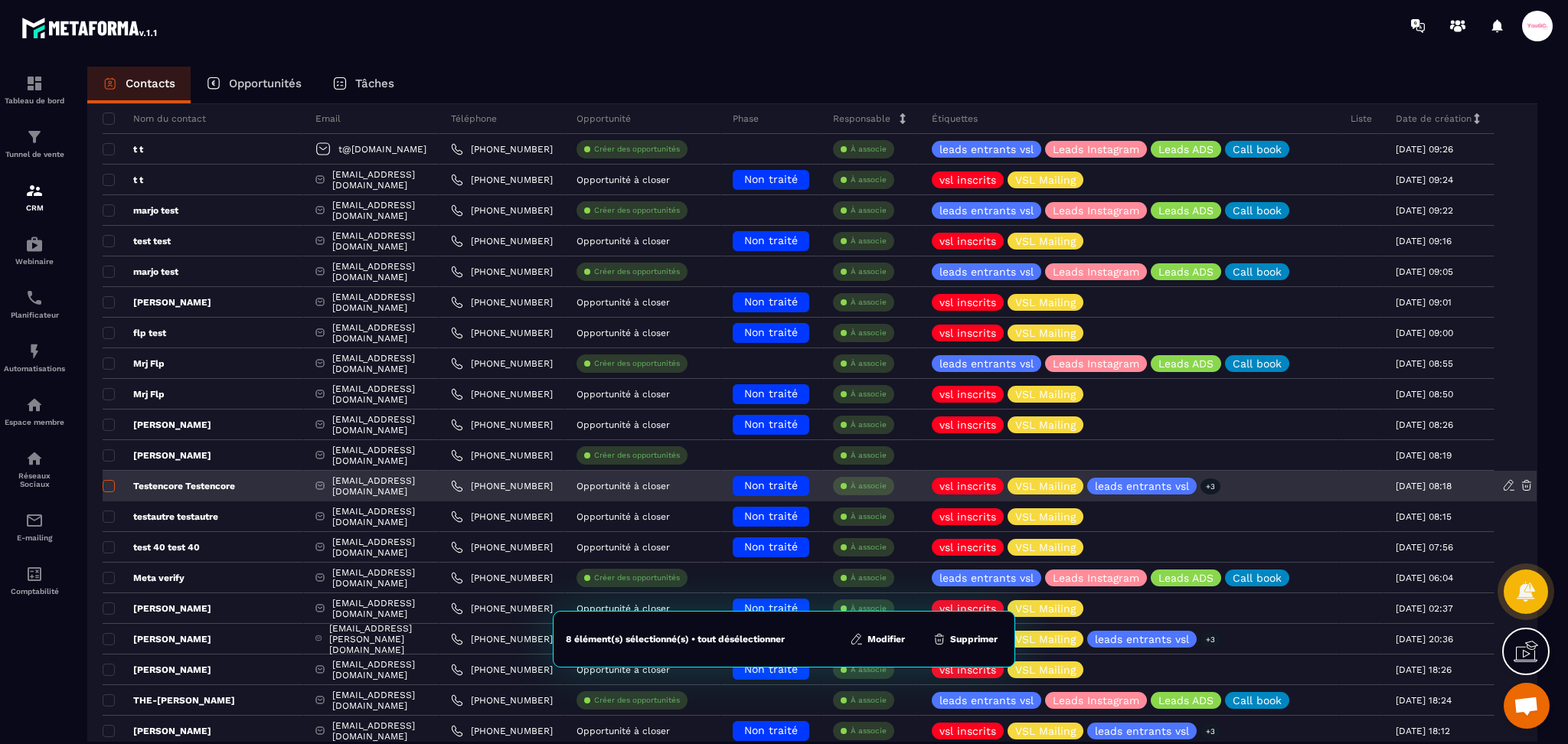
click at [108, 483] on span at bounding box center [108, 485] width 12 height 12
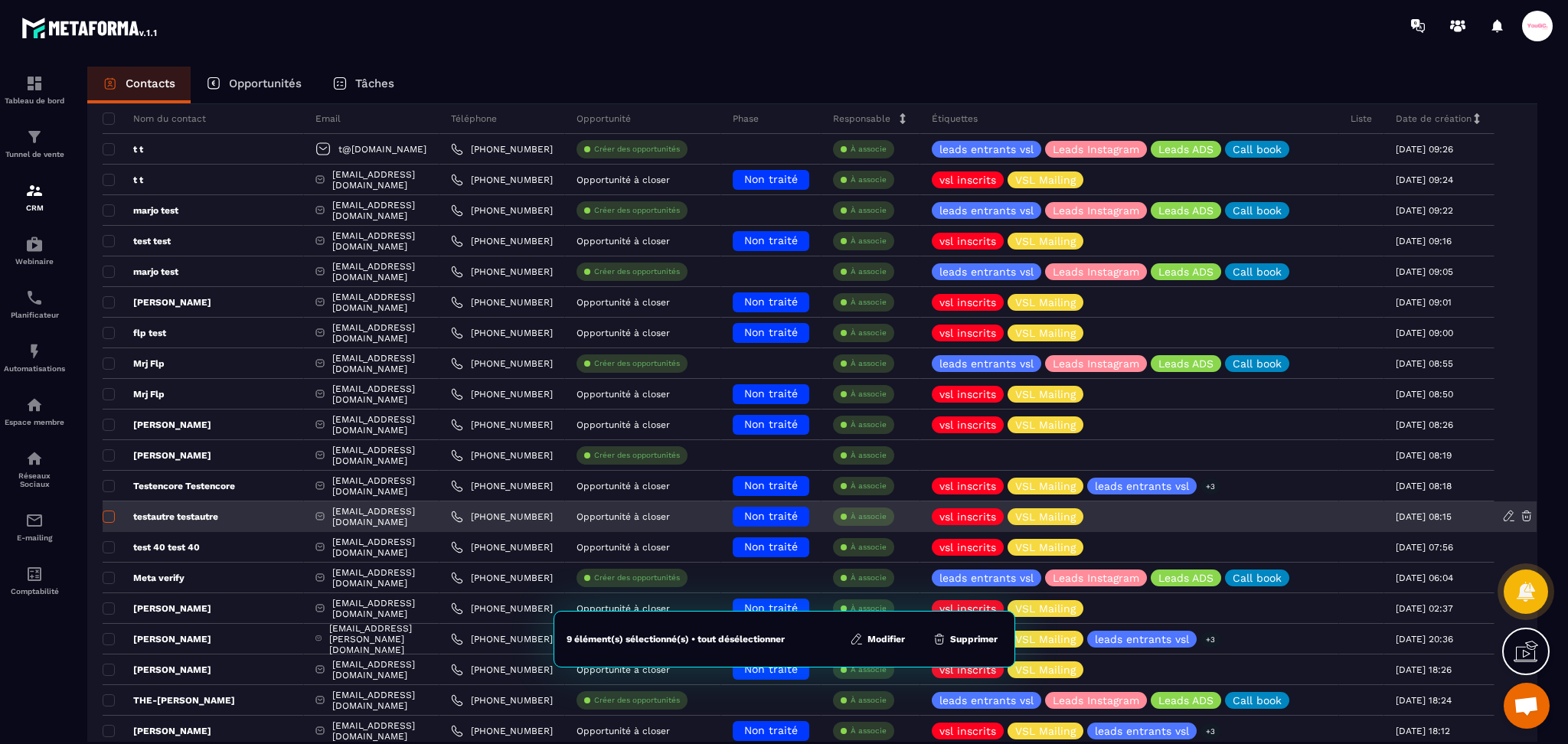
click at [108, 518] on span at bounding box center [108, 516] width 12 height 12
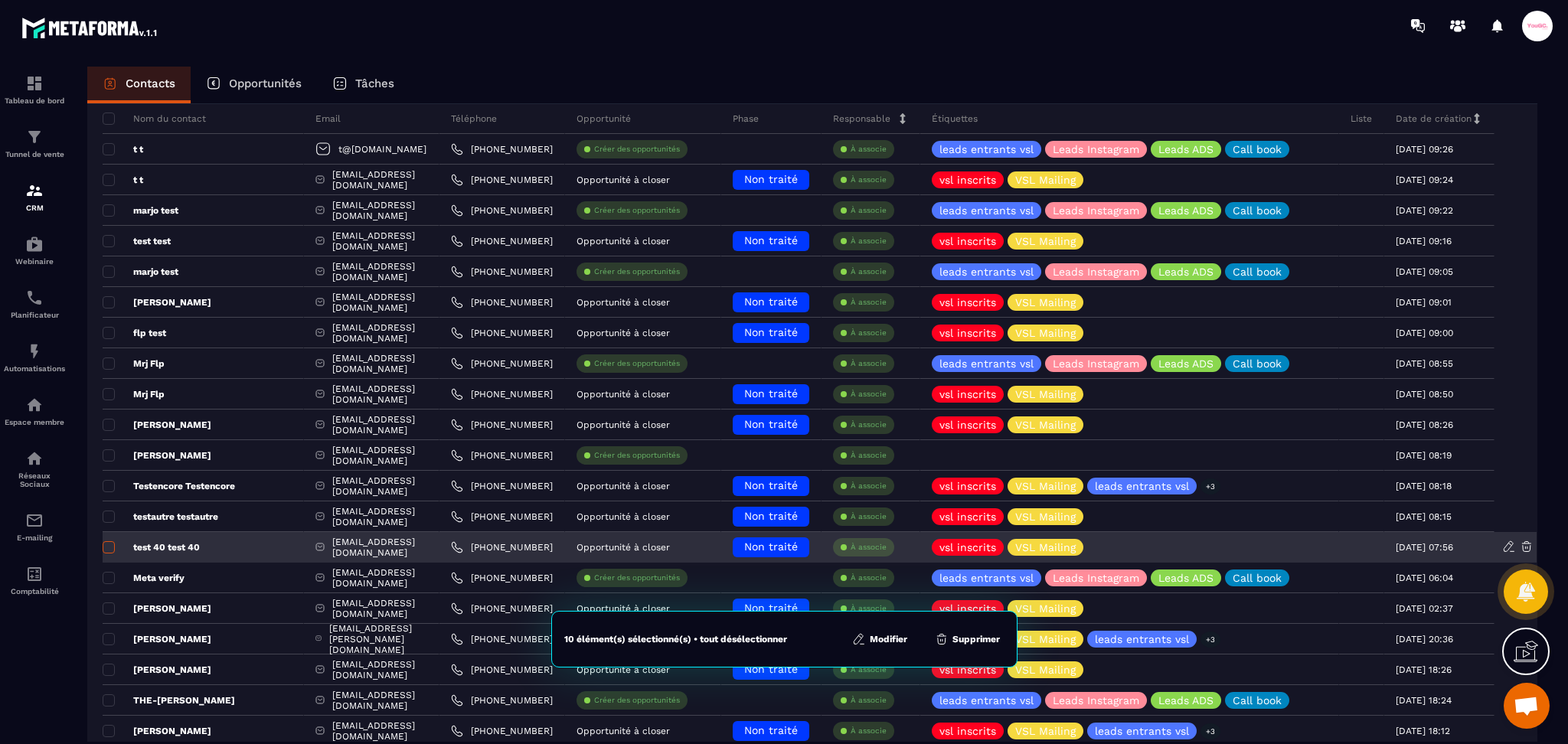
click at [108, 547] on span at bounding box center [108, 547] width 12 height 12
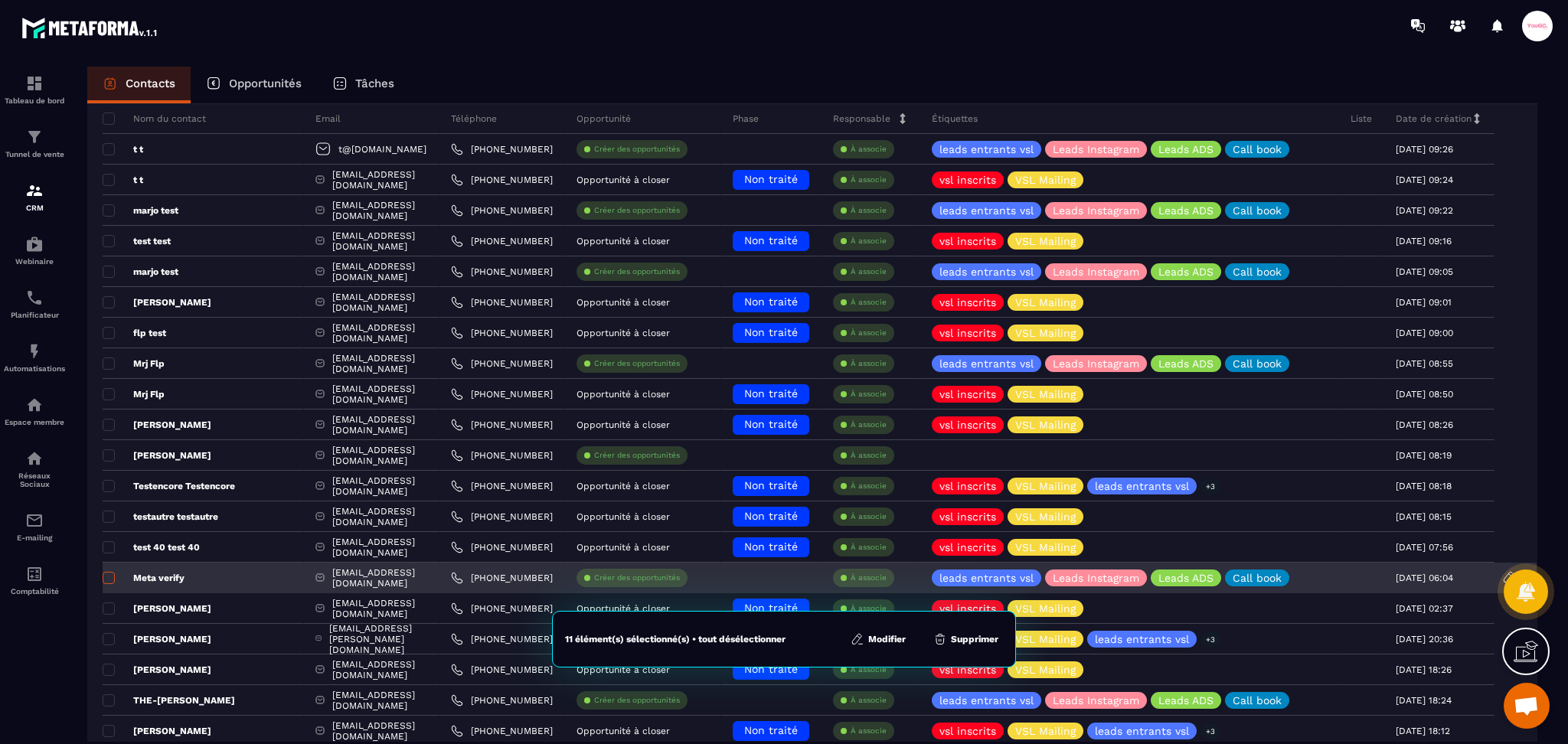
click at [109, 579] on span at bounding box center [108, 578] width 12 height 12
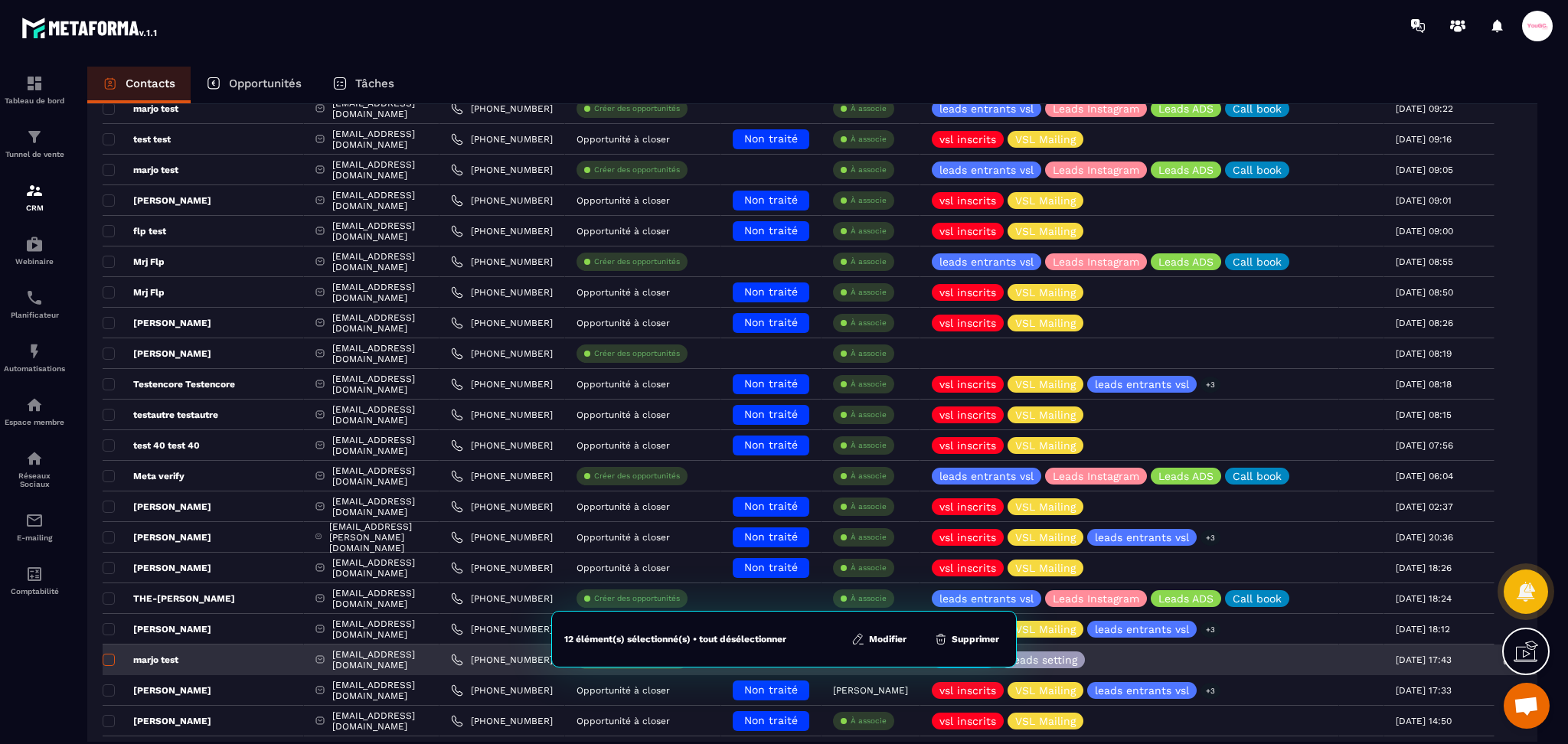
click at [113, 660] on span at bounding box center [108, 660] width 12 height 12
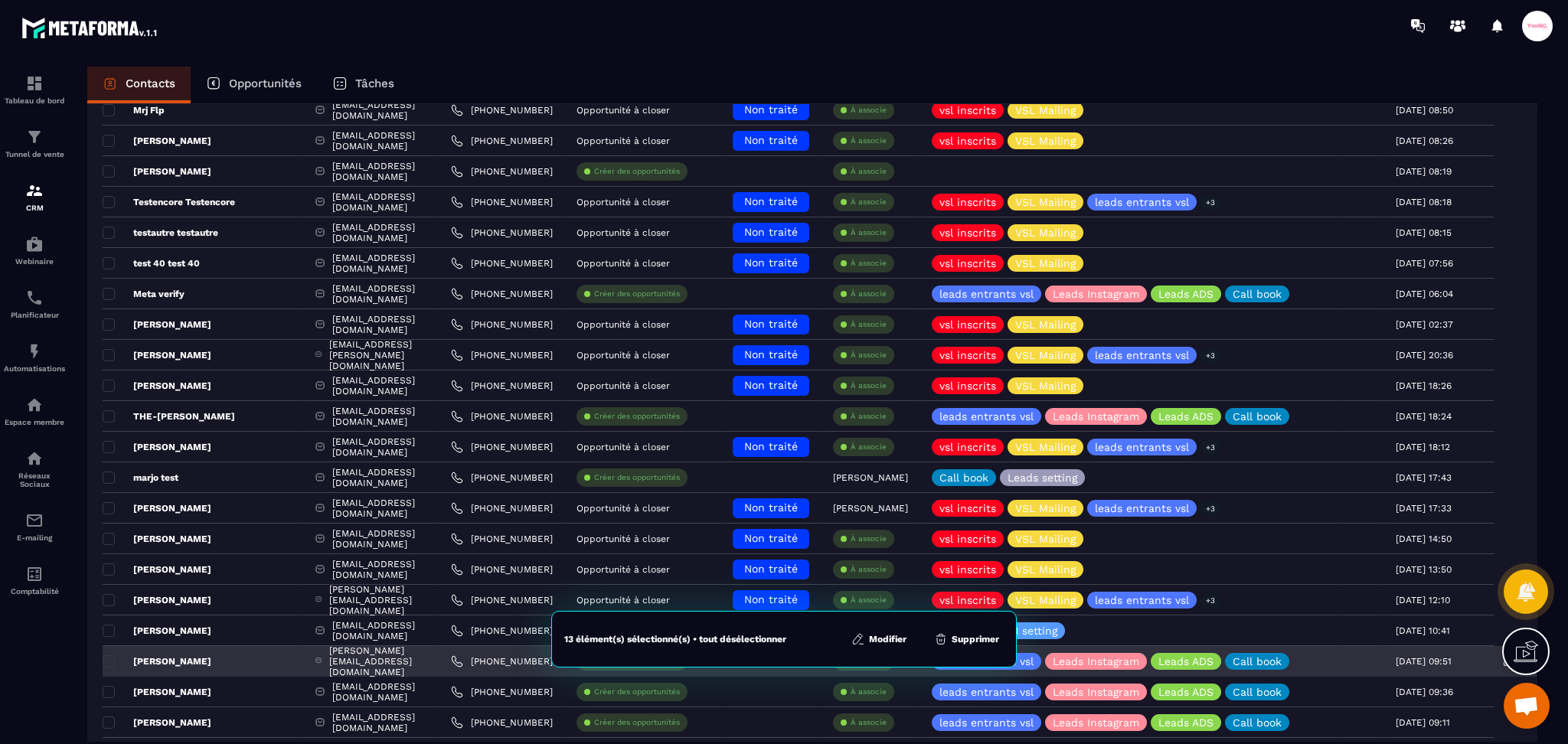
scroll to position [408, 0]
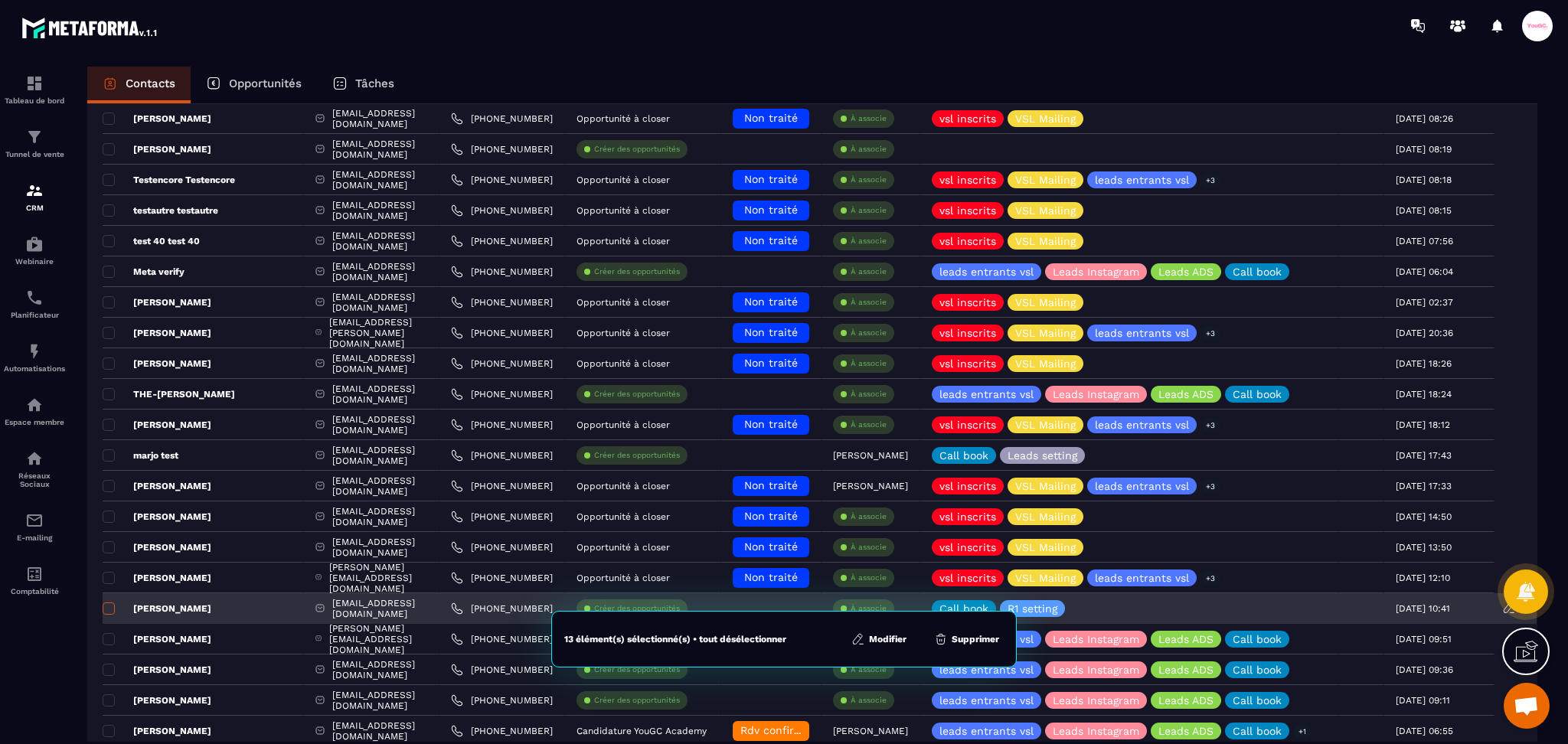
click at [113, 610] on span at bounding box center [108, 608] width 12 height 12
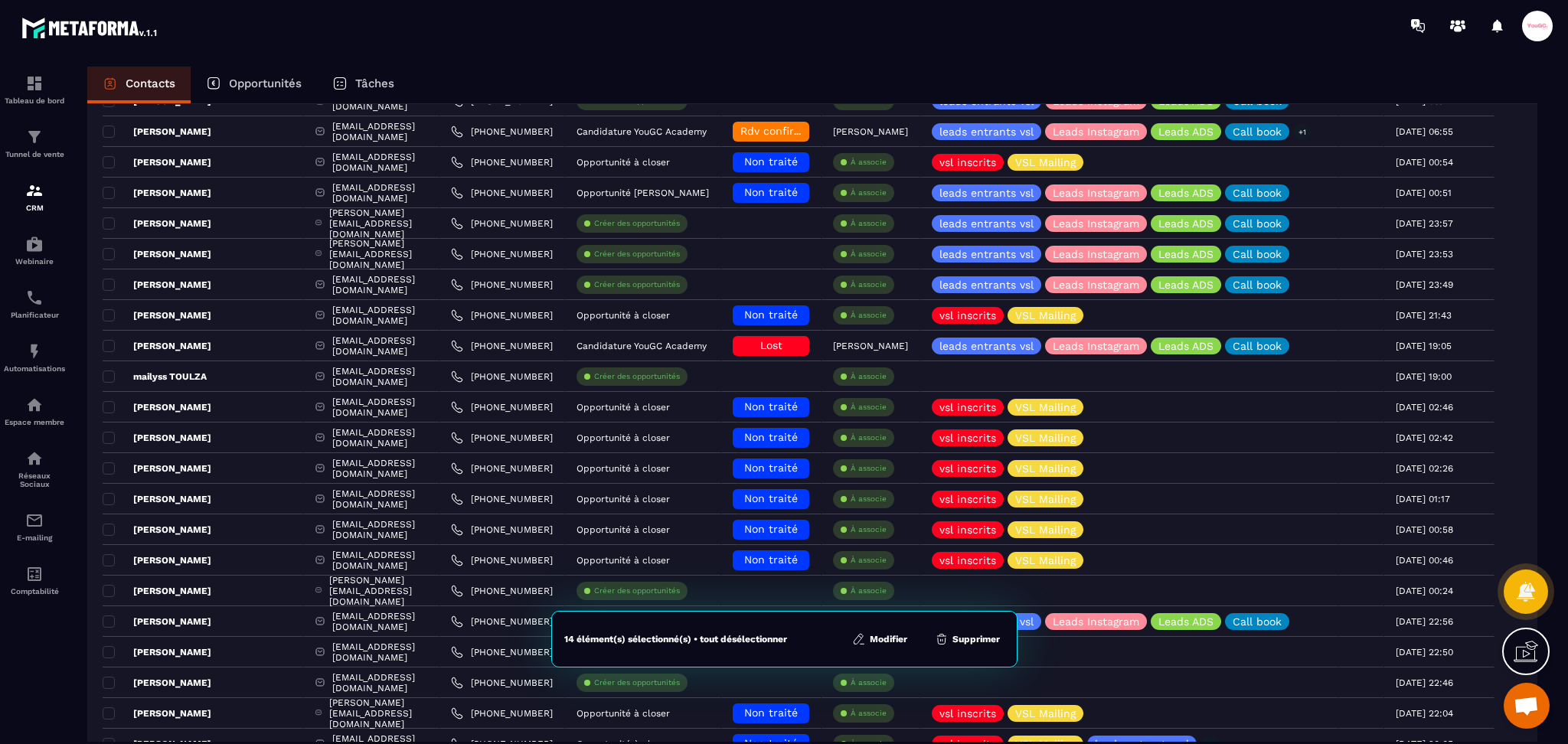
scroll to position [1021, 0]
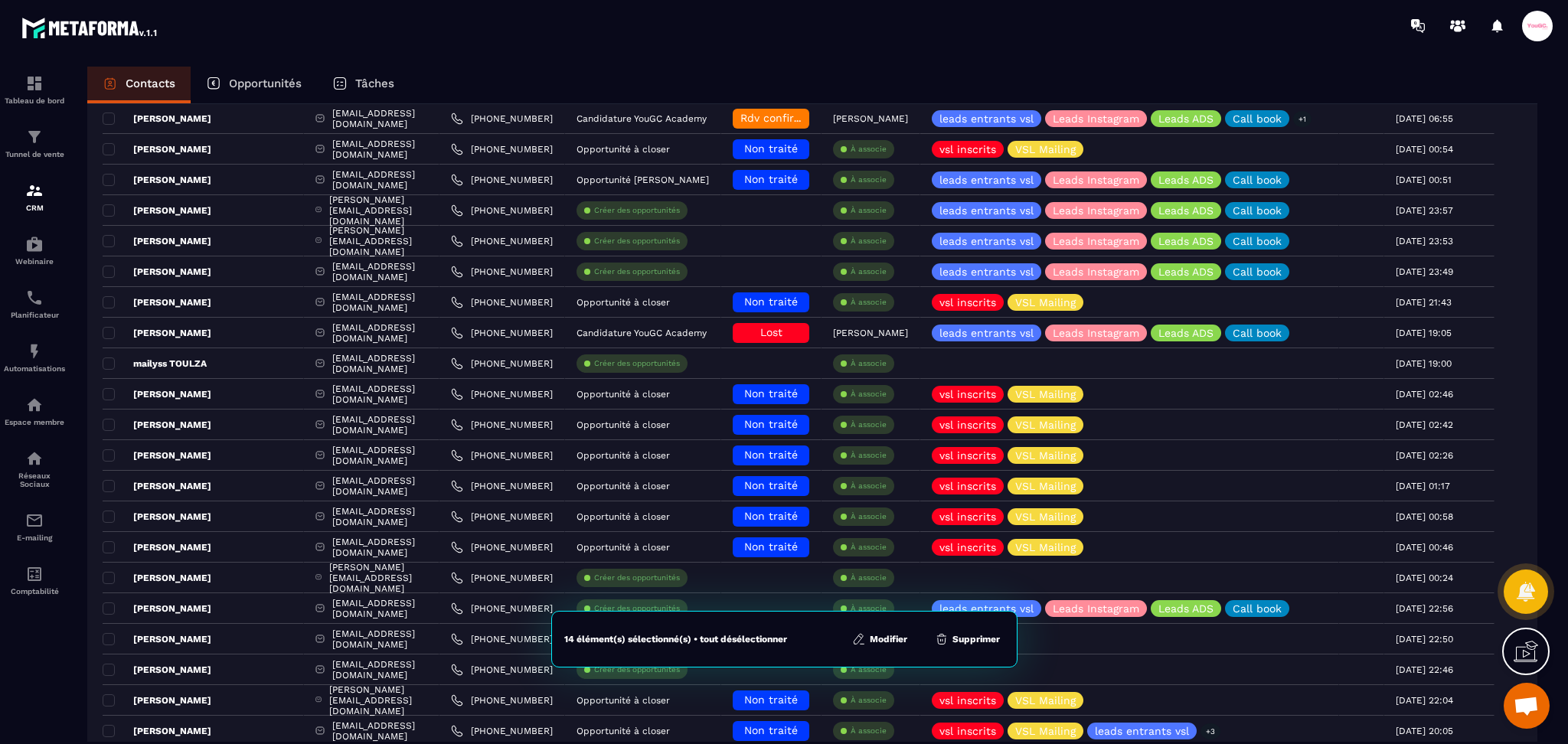
click at [987, 642] on button "Supprimer" at bounding box center [967, 639] width 74 height 15
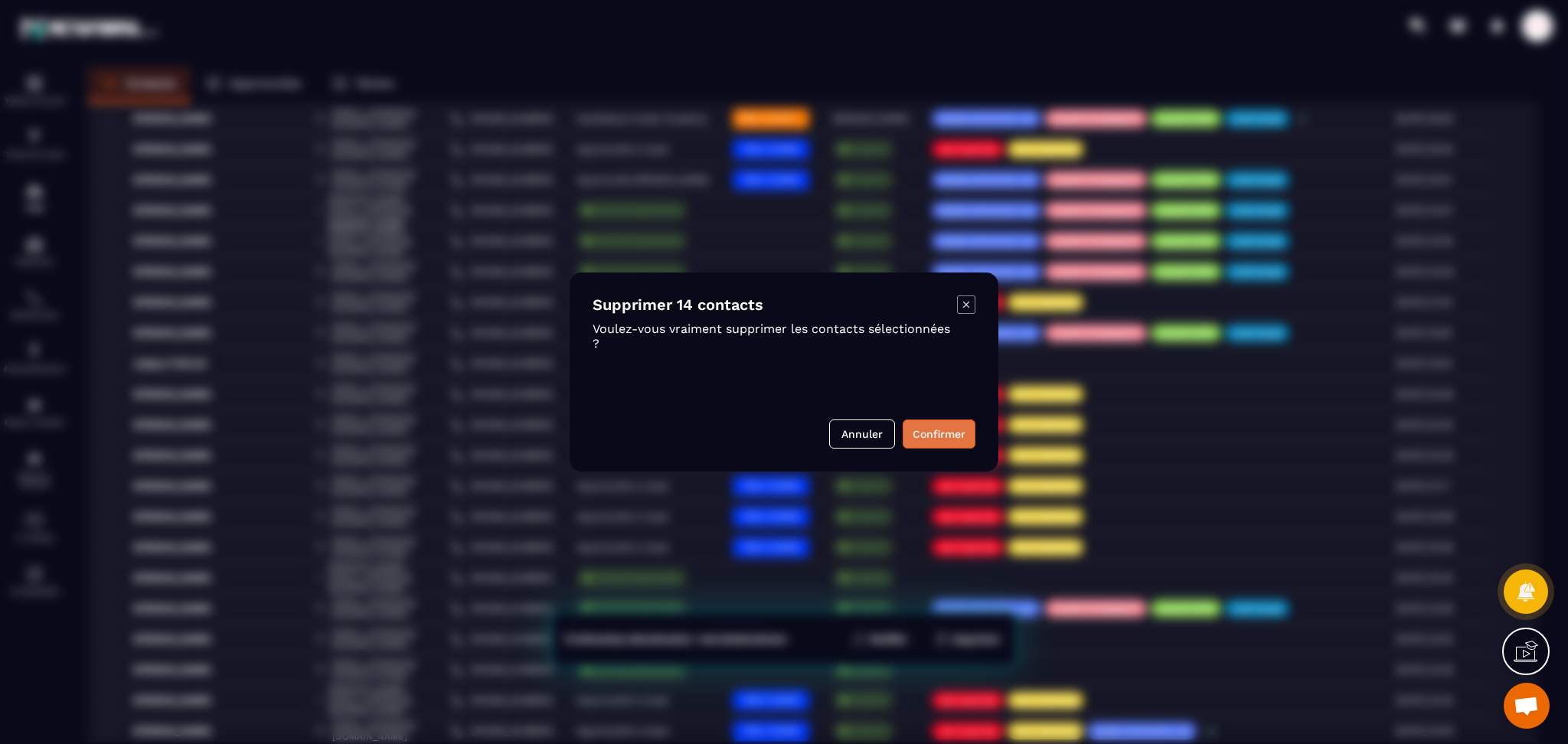
click at [920, 432] on button "Confirmer" at bounding box center [939, 434] width 72 height 29
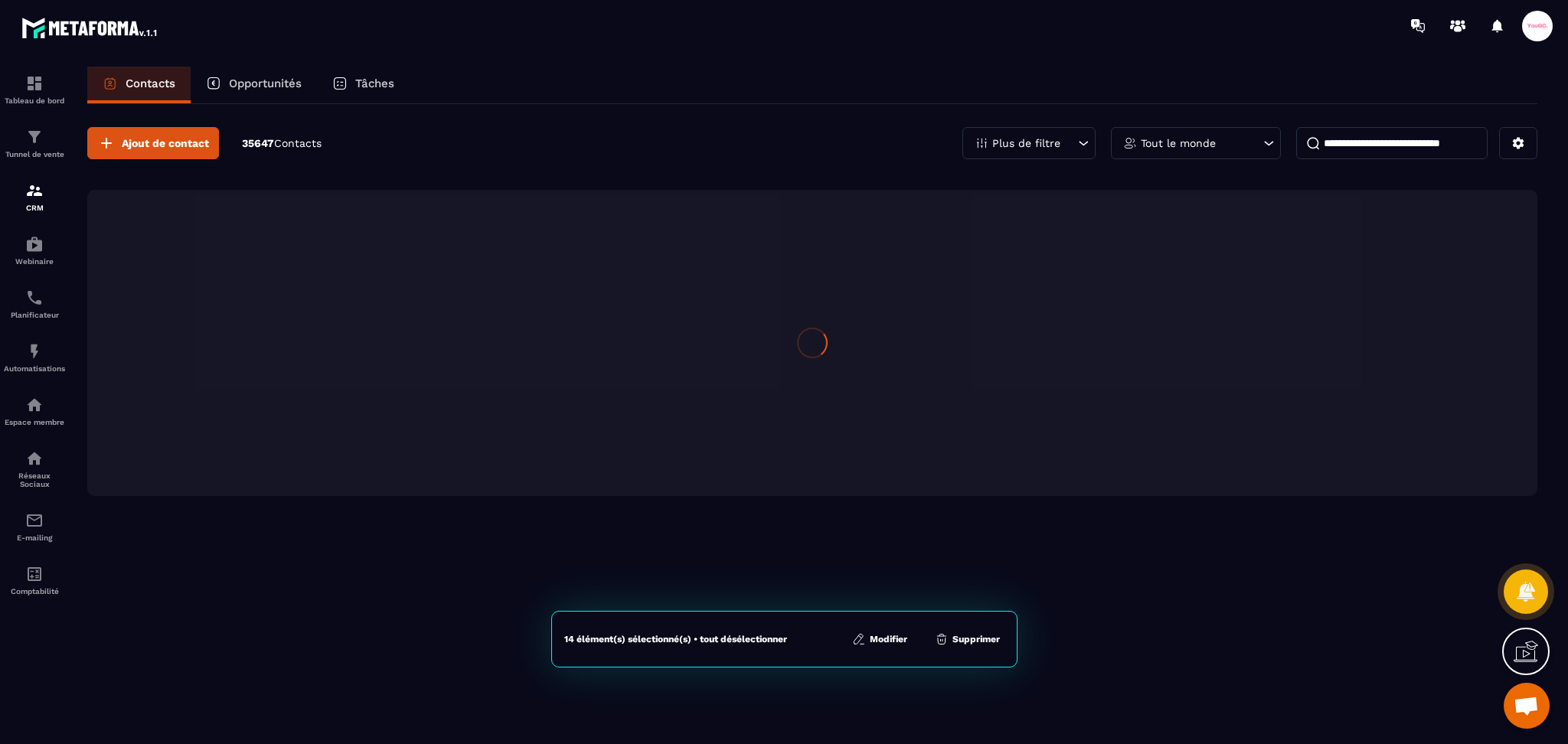
scroll to position [0, 0]
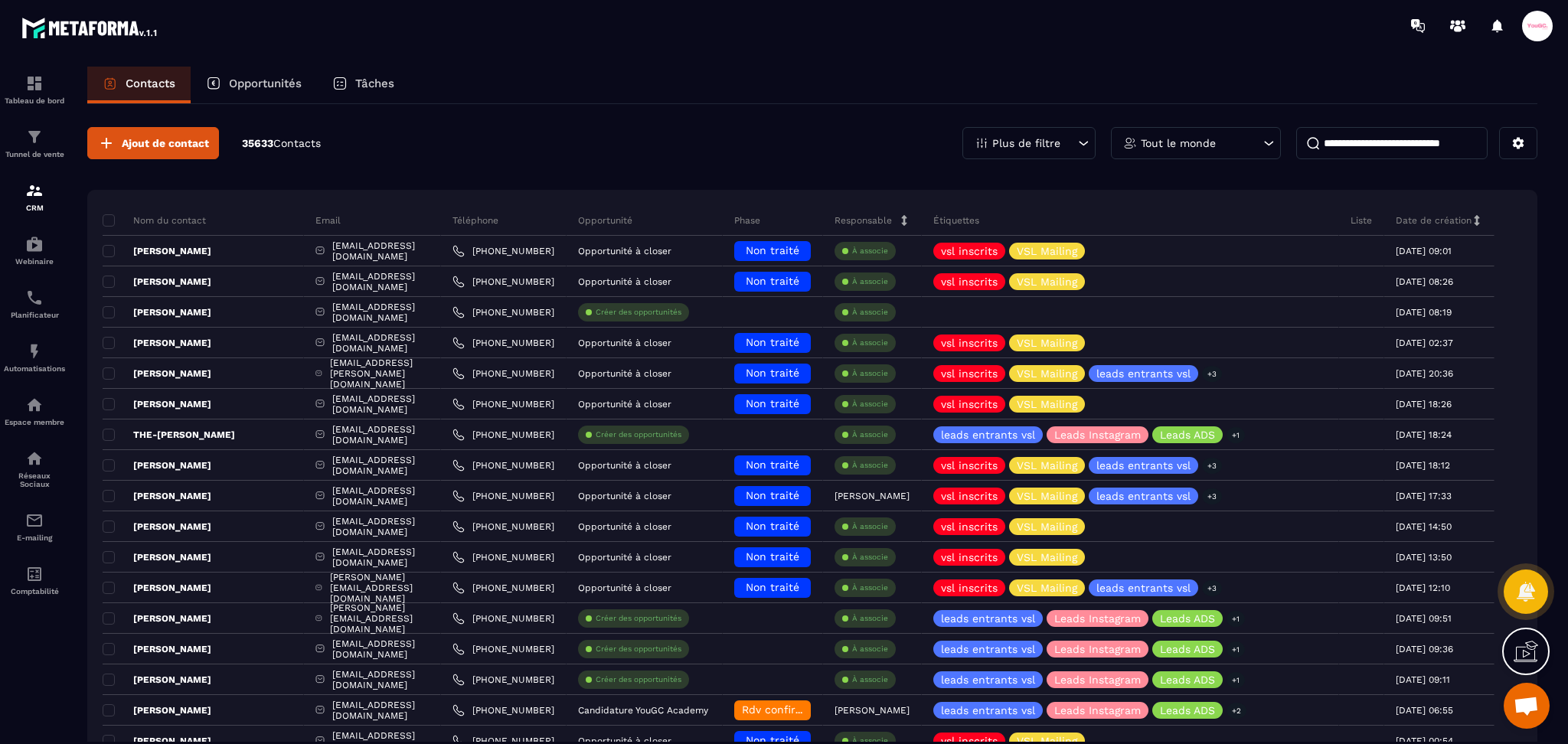
click at [287, 77] on p "Opportunités" at bounding box center [265, 83] width 72 height 14
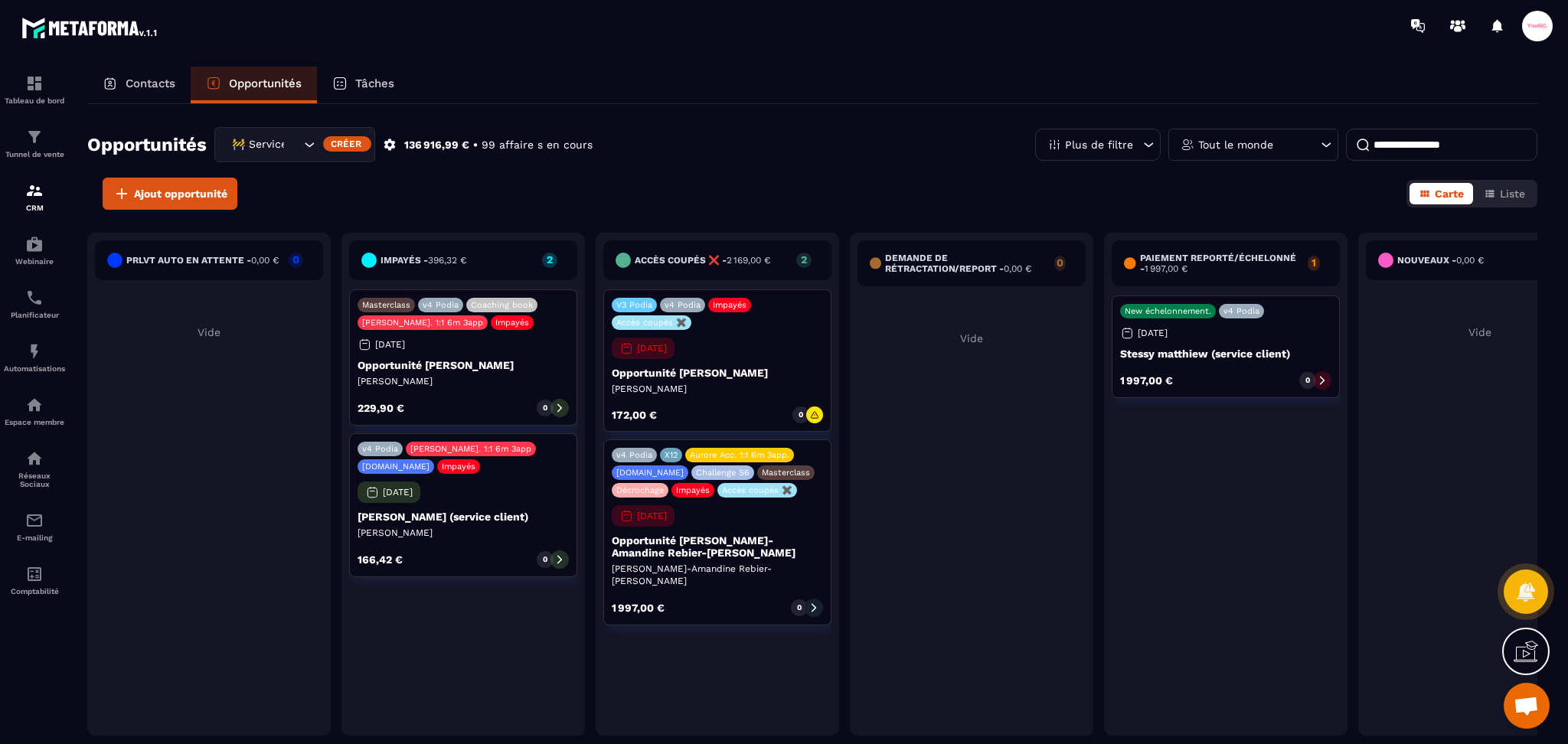
click at [1468, 142] on input at bounding box center [1442, 145] width 192 height 32
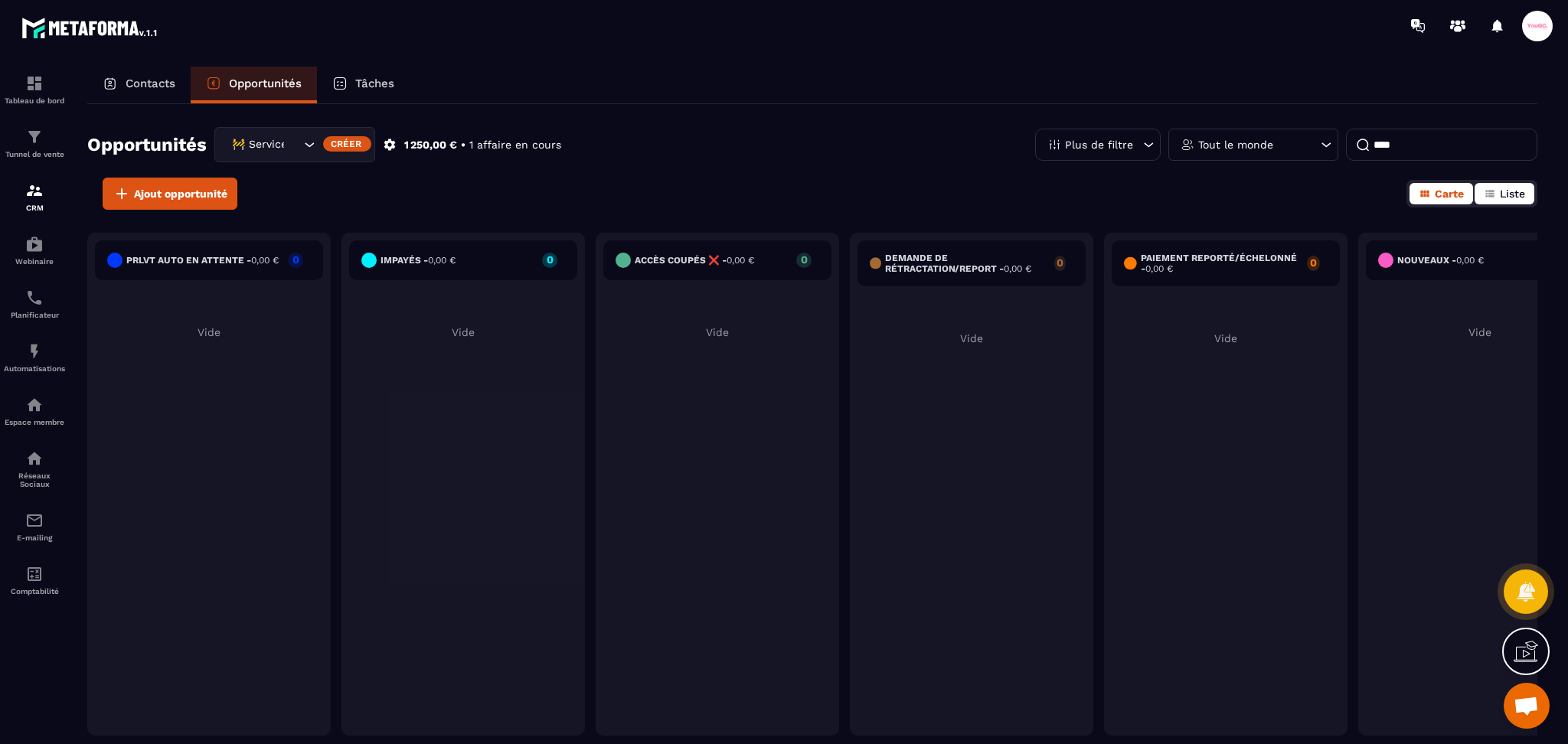
type input "****"
click at [1515, 201] on button "Liste" at bounding box center [1504, 193] width 60 height 21
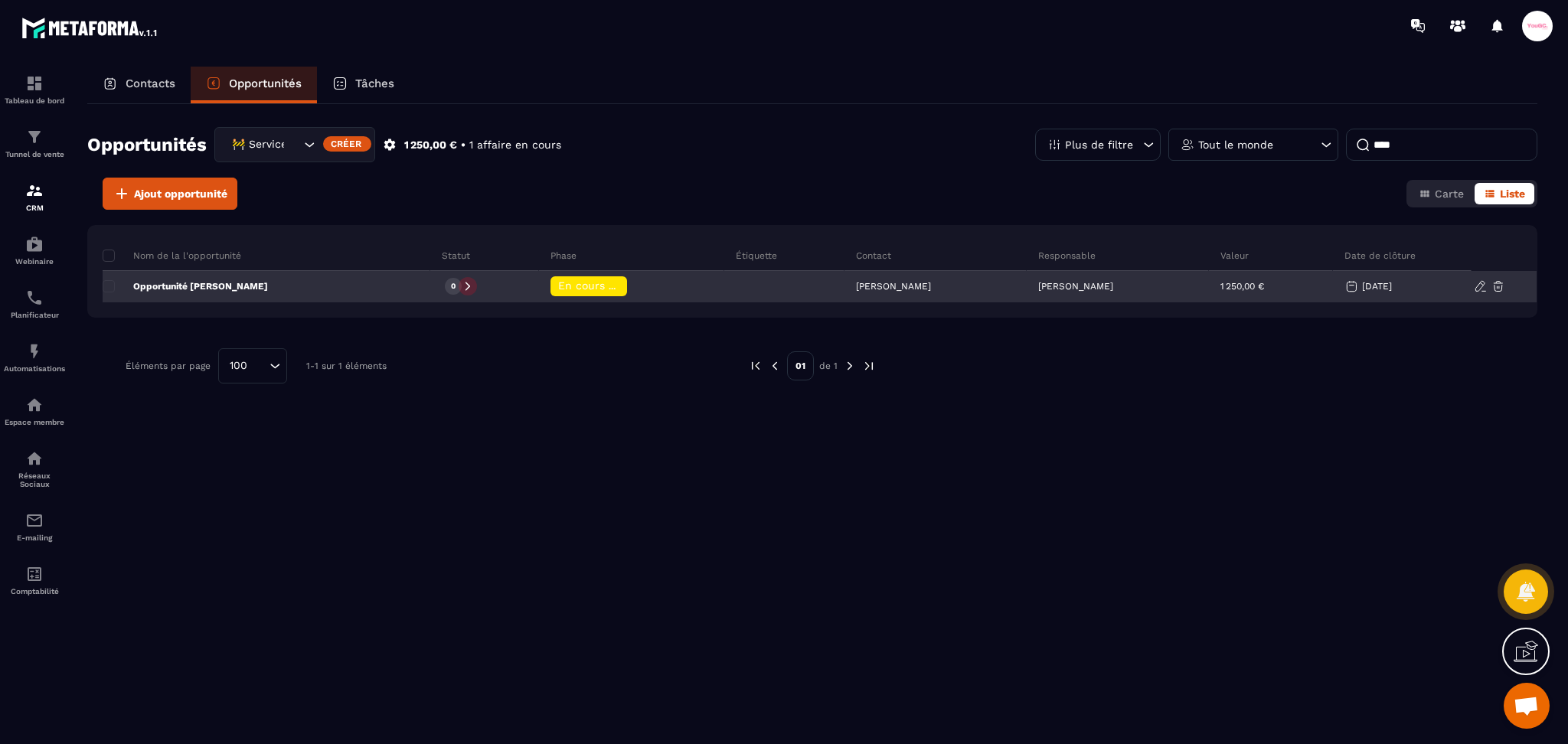
click at [561, 286] on span "En cours de régularisation" at bounding box center [628, 285] width 139 height 12
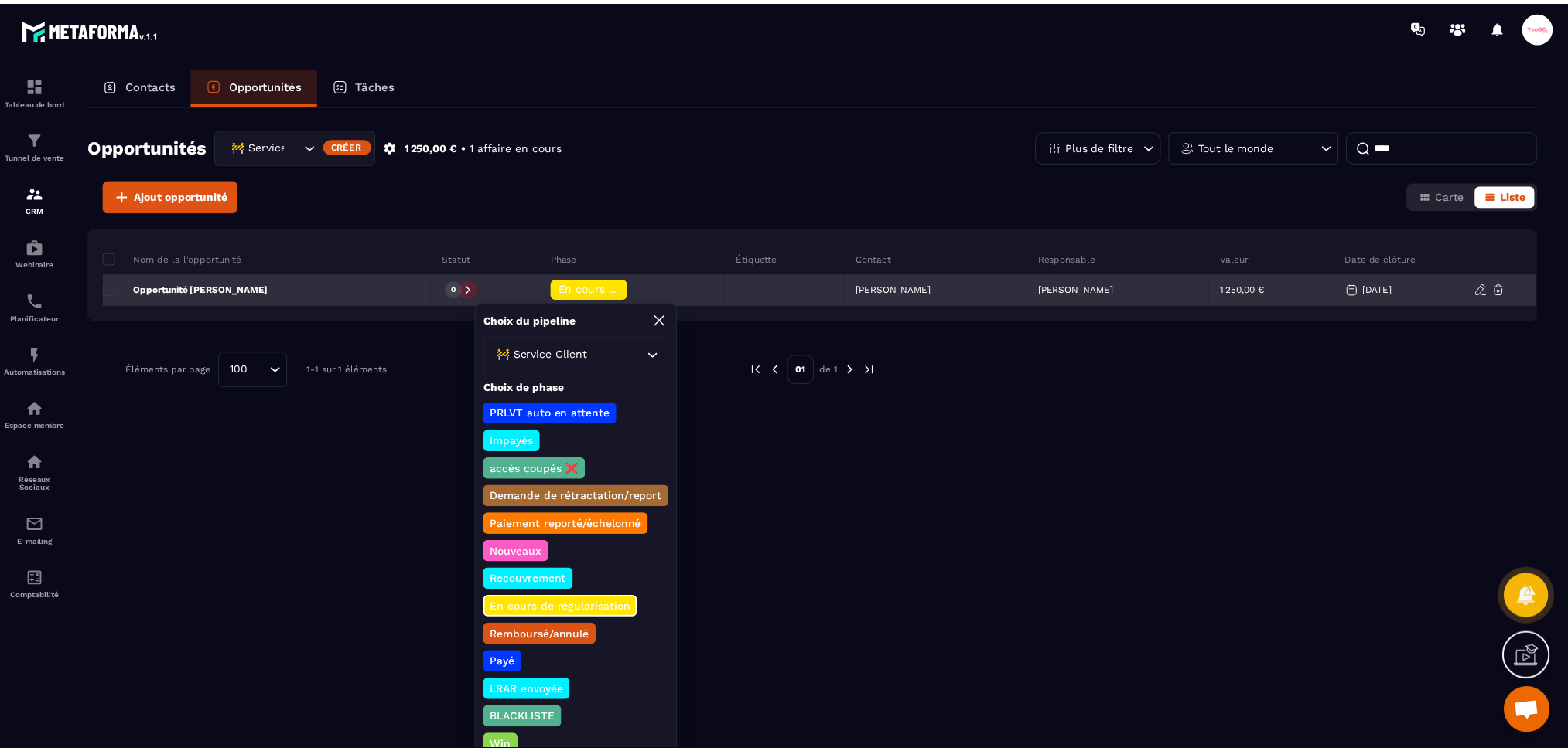
scroll to position [29, 0]
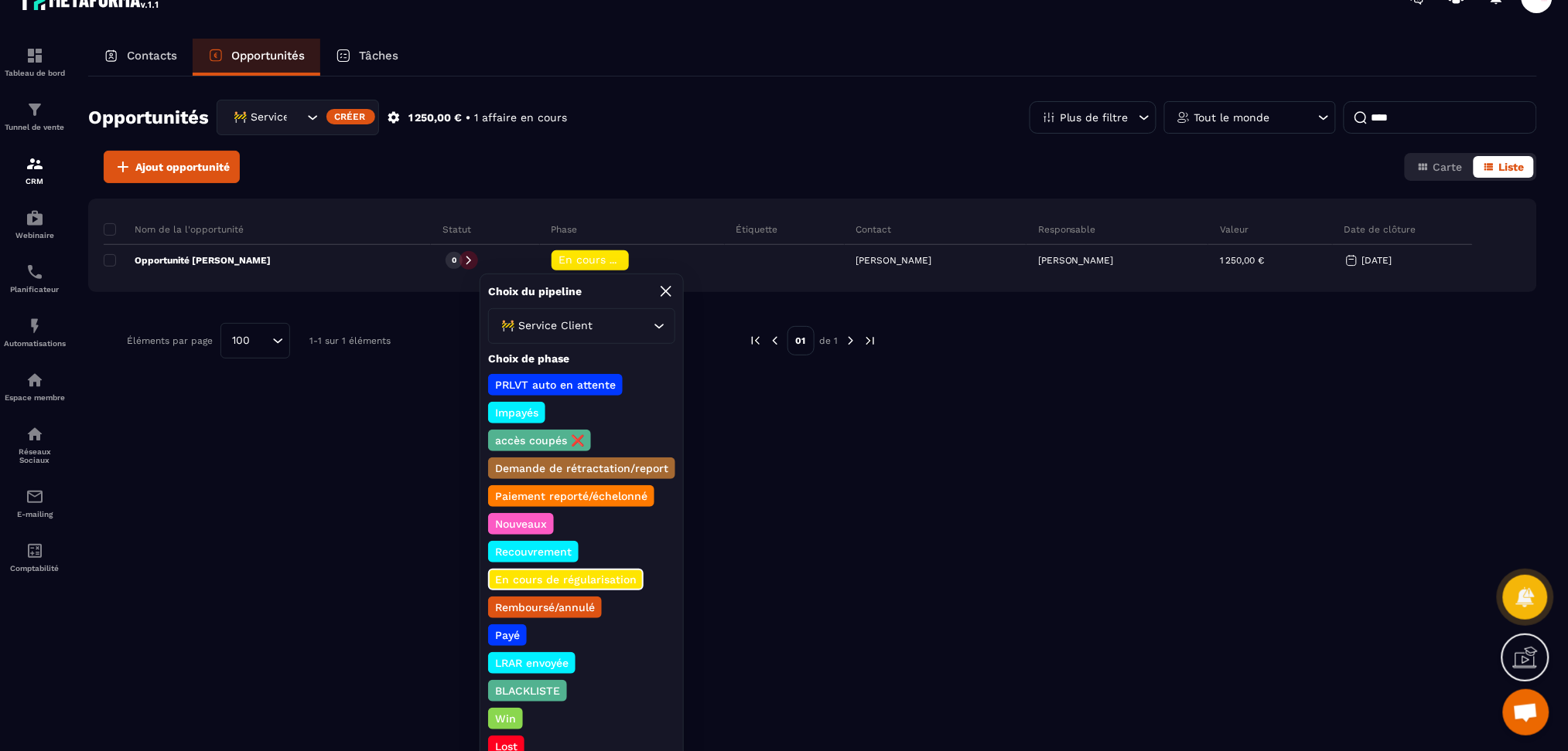
click at [520, 409] on p "Impayés" at bounding box center [517, 412] width 48 height 15
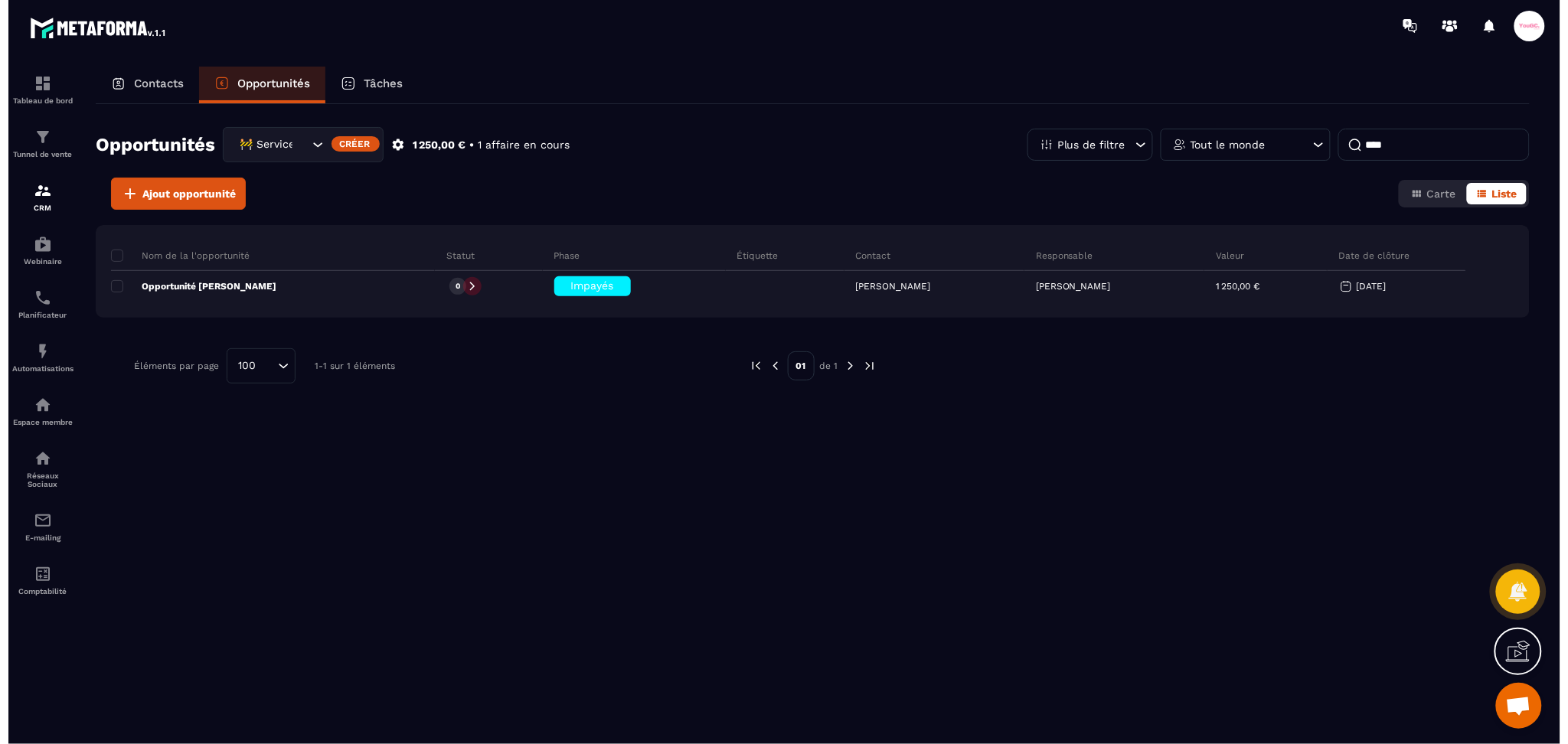
scroll to position [0, 0]
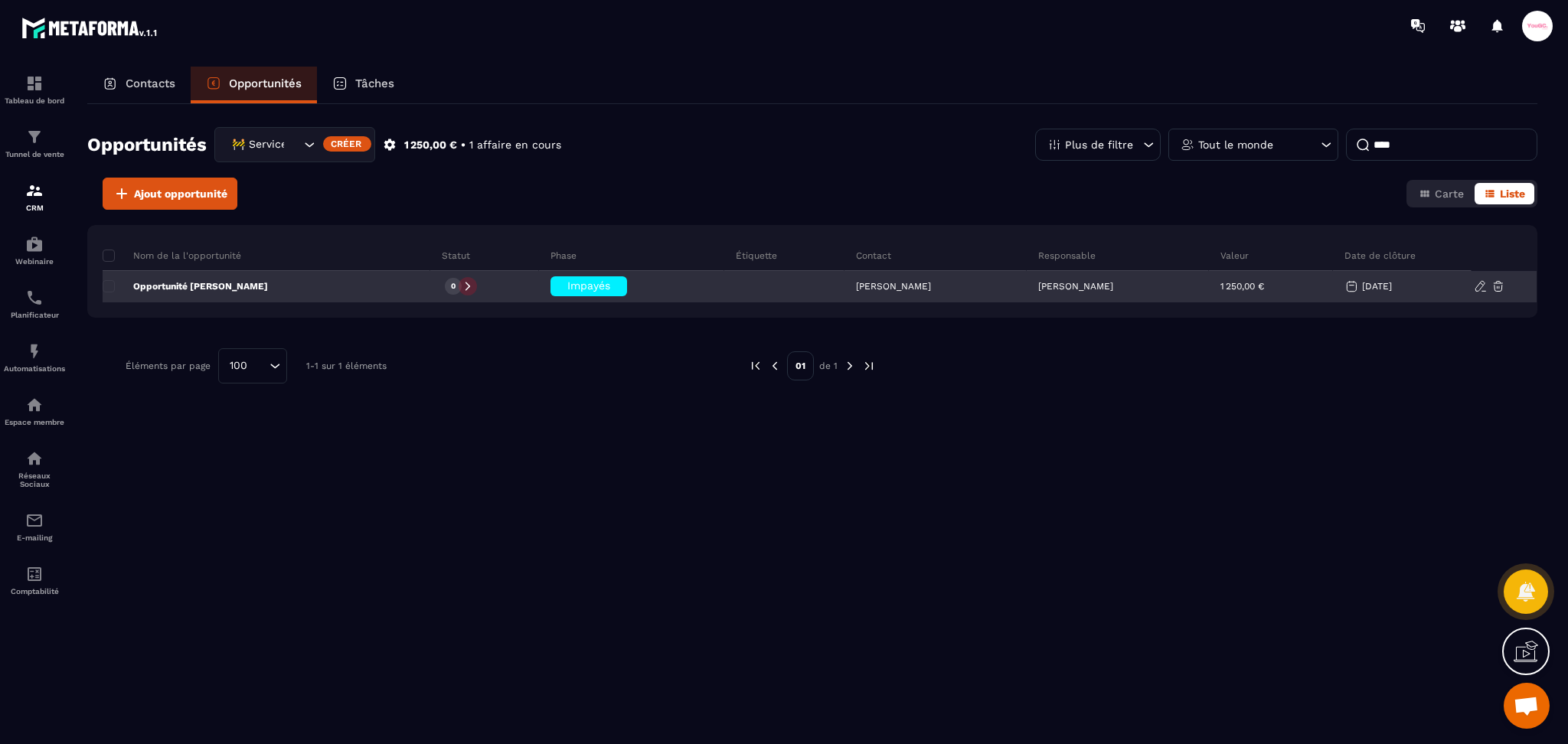
click at [445, 286] on div "0" at bounding box center [453, 286] width 17 height 17
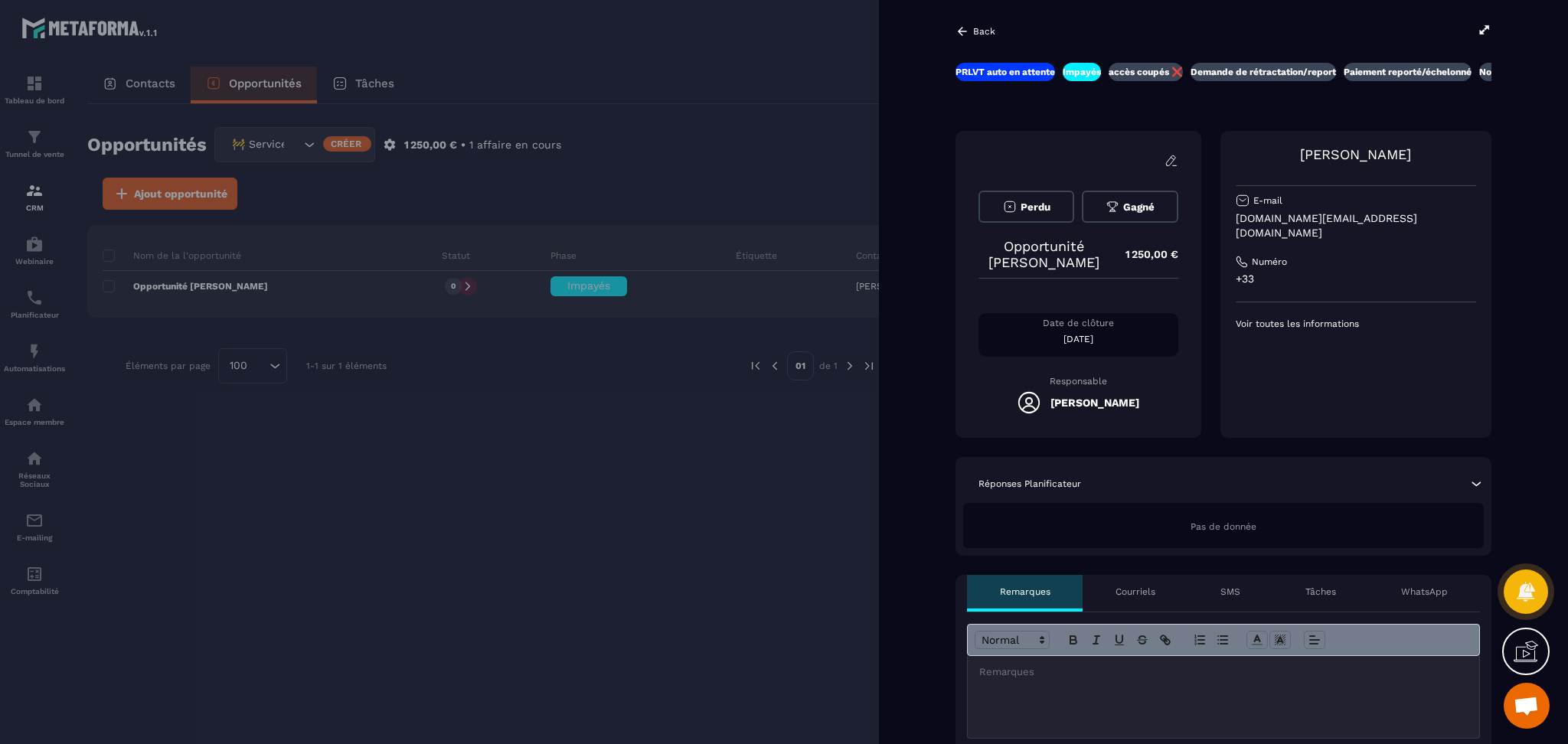
scroll to position [0, 10]
